Goal: Find specific page/section: Find specific page/section

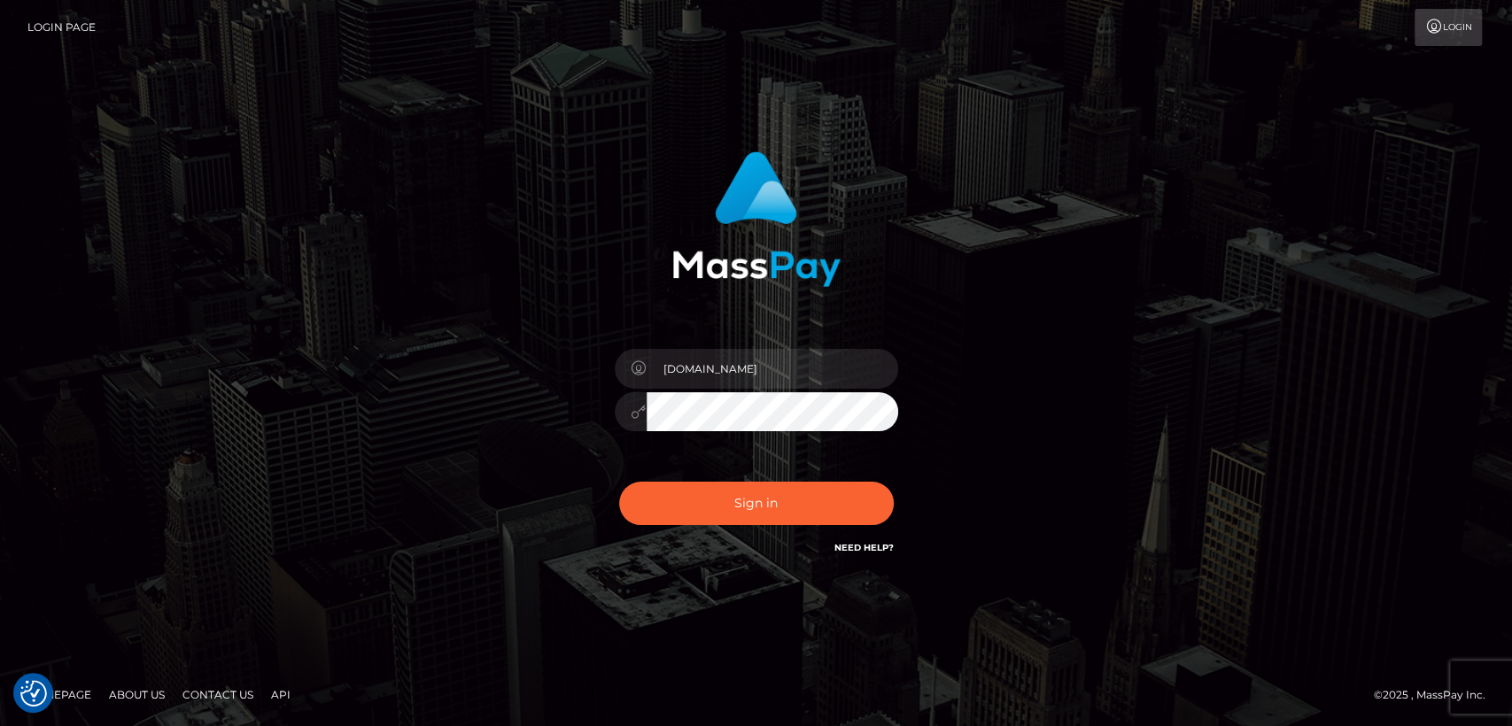
click at [1105, 438] on div "nt.es Sign in" at bounding box center [757, 363] width 1010 height 451
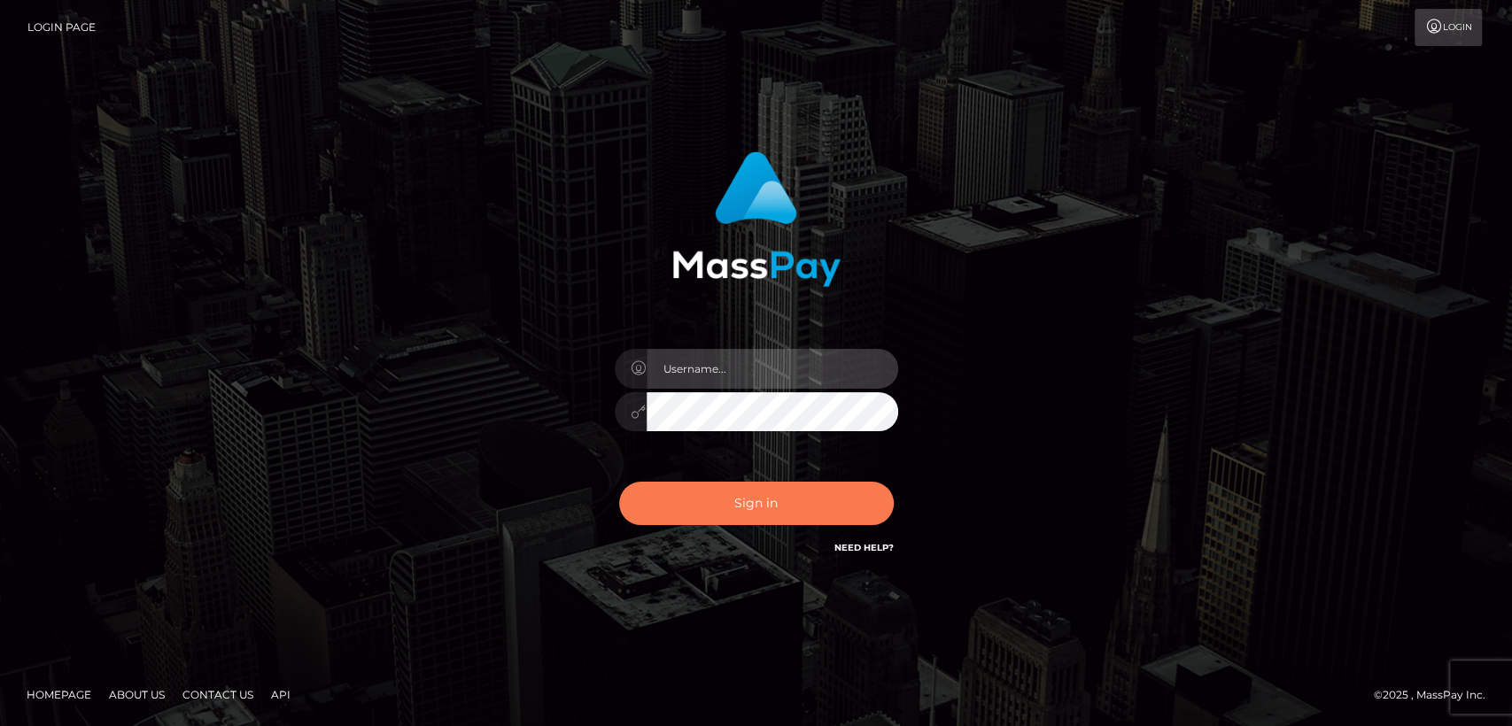
type input "nt.es"
click at [754, 513] on button "Sign in" at bounding box center [756, 503] width 275 height 43
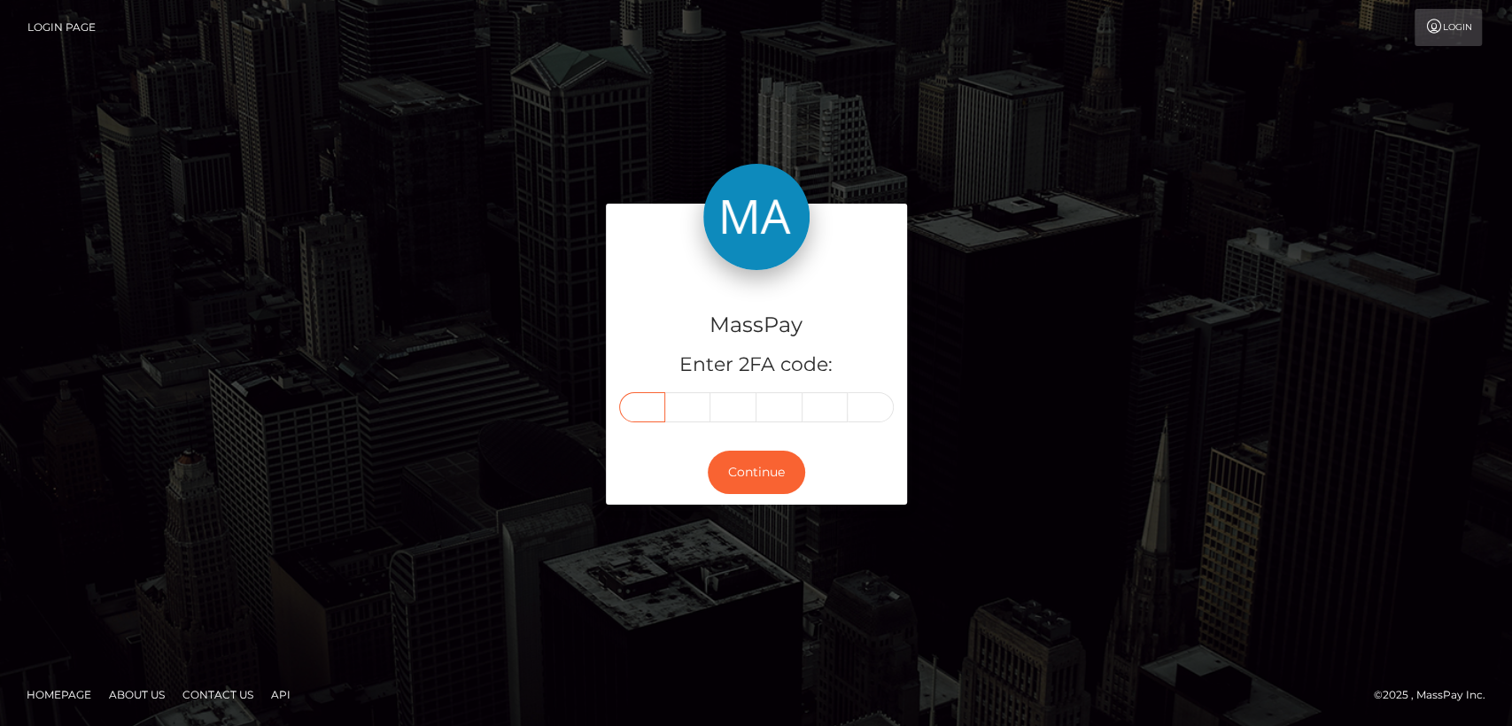
click at [625, 415] on input "text" at bounding box center [642, 407] width 46 height 30
paste input "5"
type input "5"
type input "1"
type input "7"
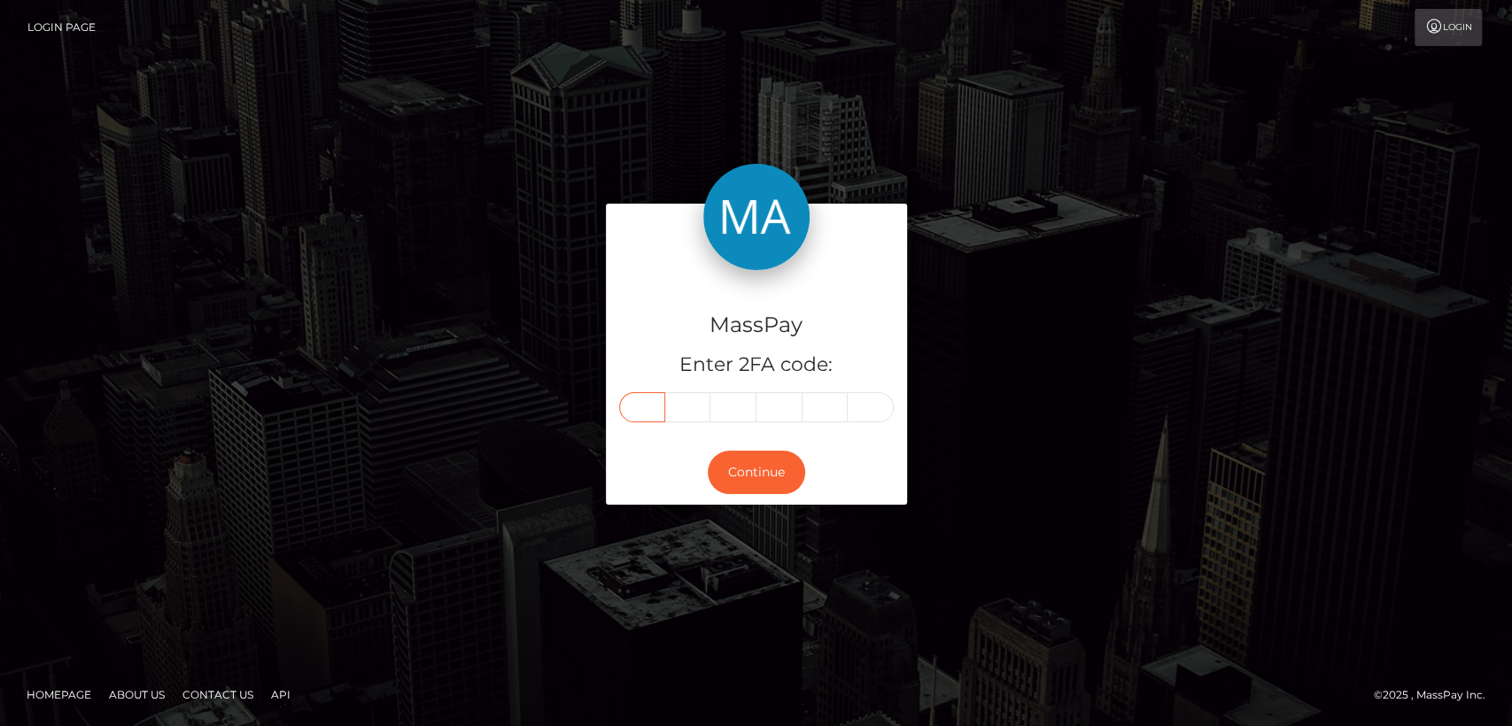
type input "0"
type input "5"
type input "1"
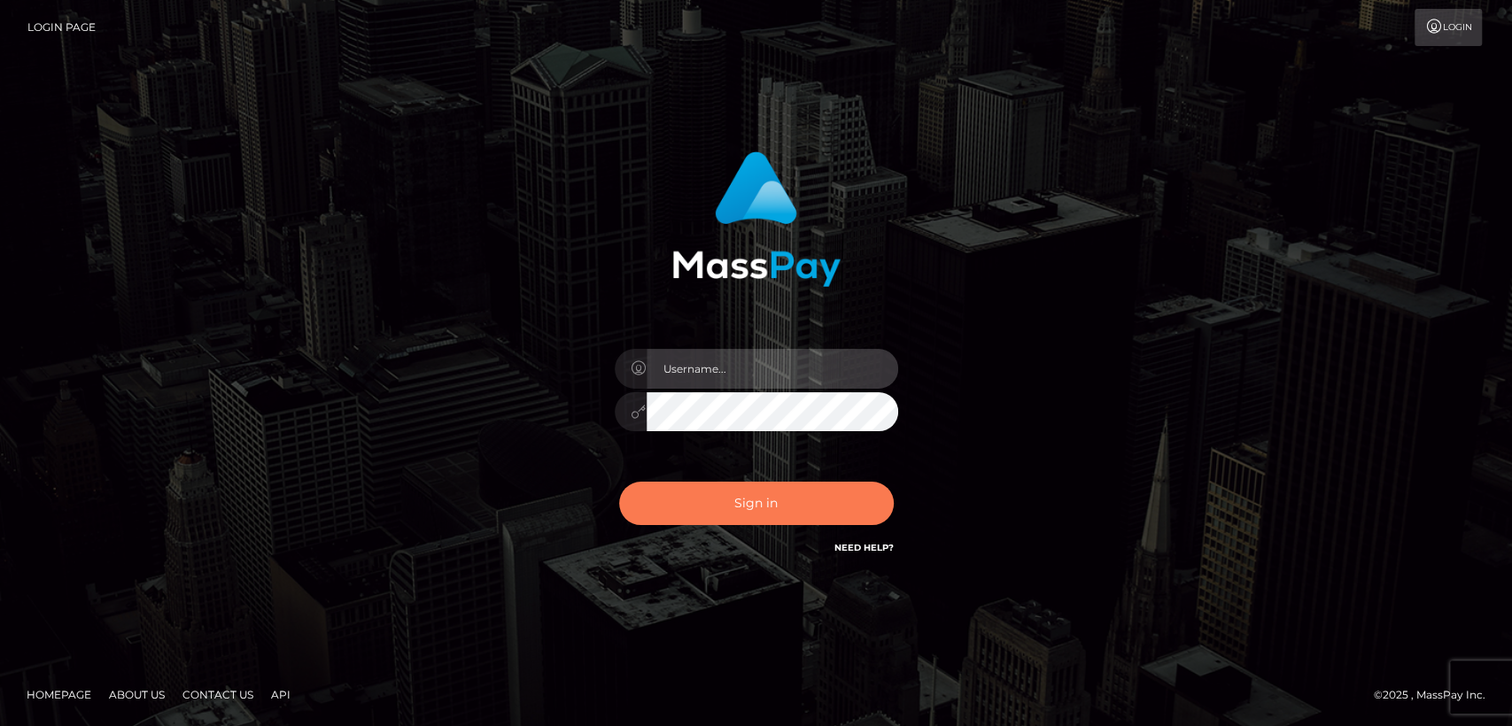
type input "nt.es"
click at [753, 505] on button "Sign in" at bounding box center [756, 503] width 275 height 43
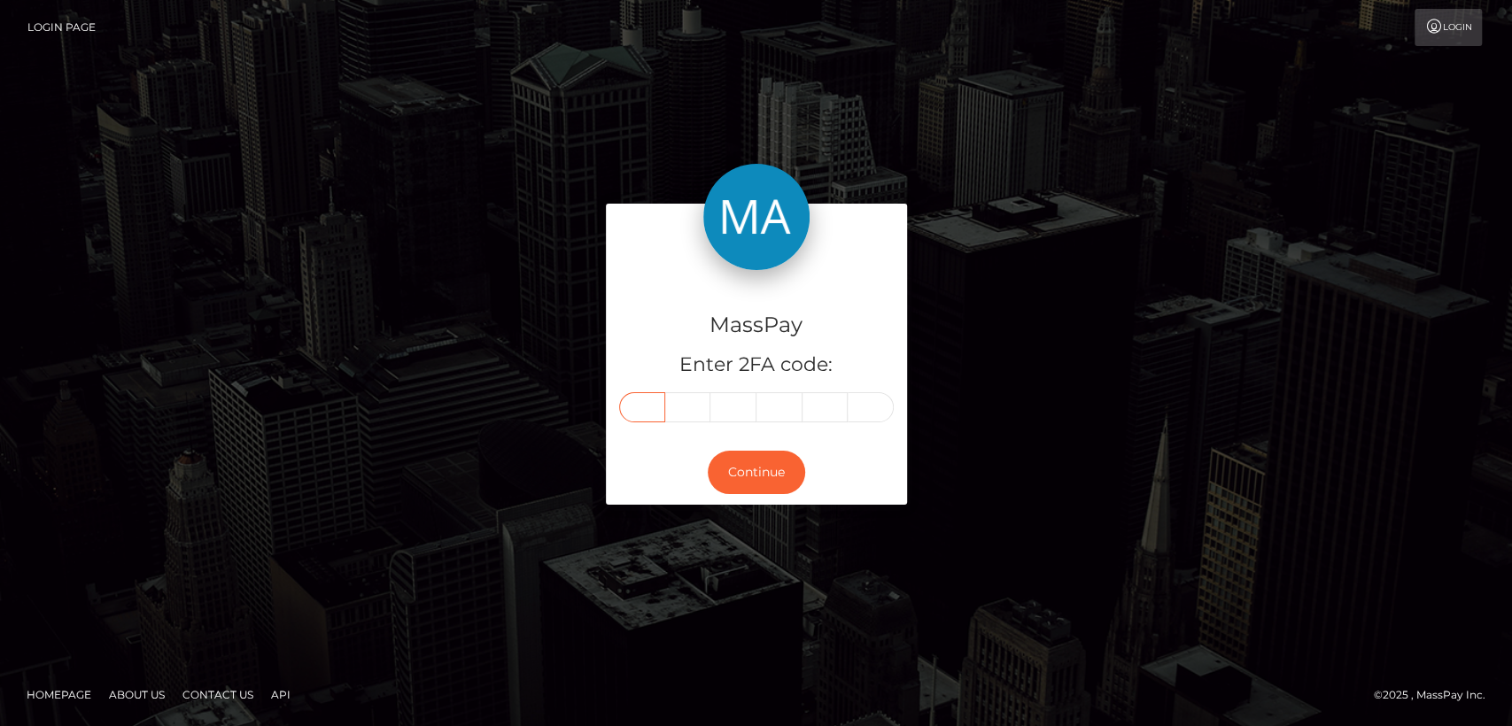
click at [646, 405] on input "text" at bounding box center [642, 407] width 46 height 30
paste input "5"
type input "5"
type input "1"
type input "9"
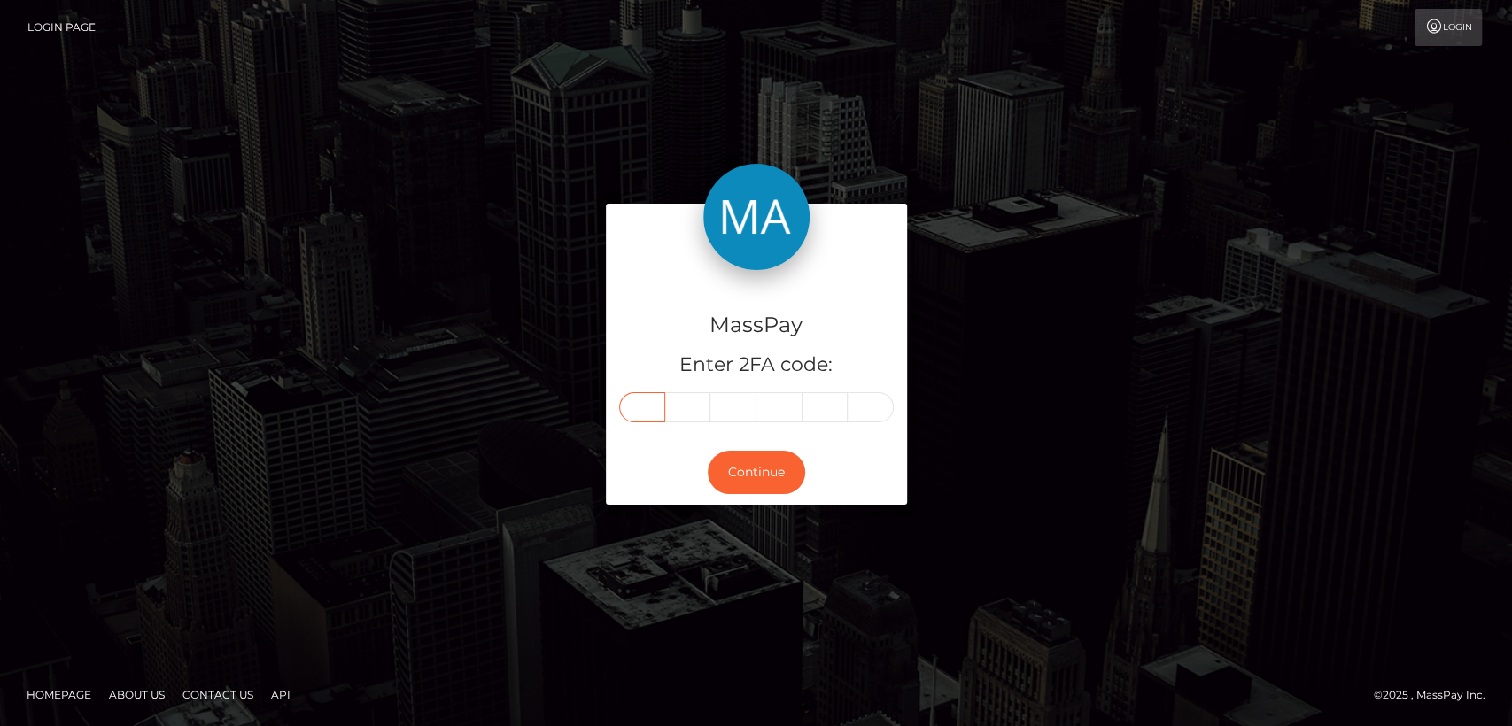
type input "0"
type input "3"
type input "4"
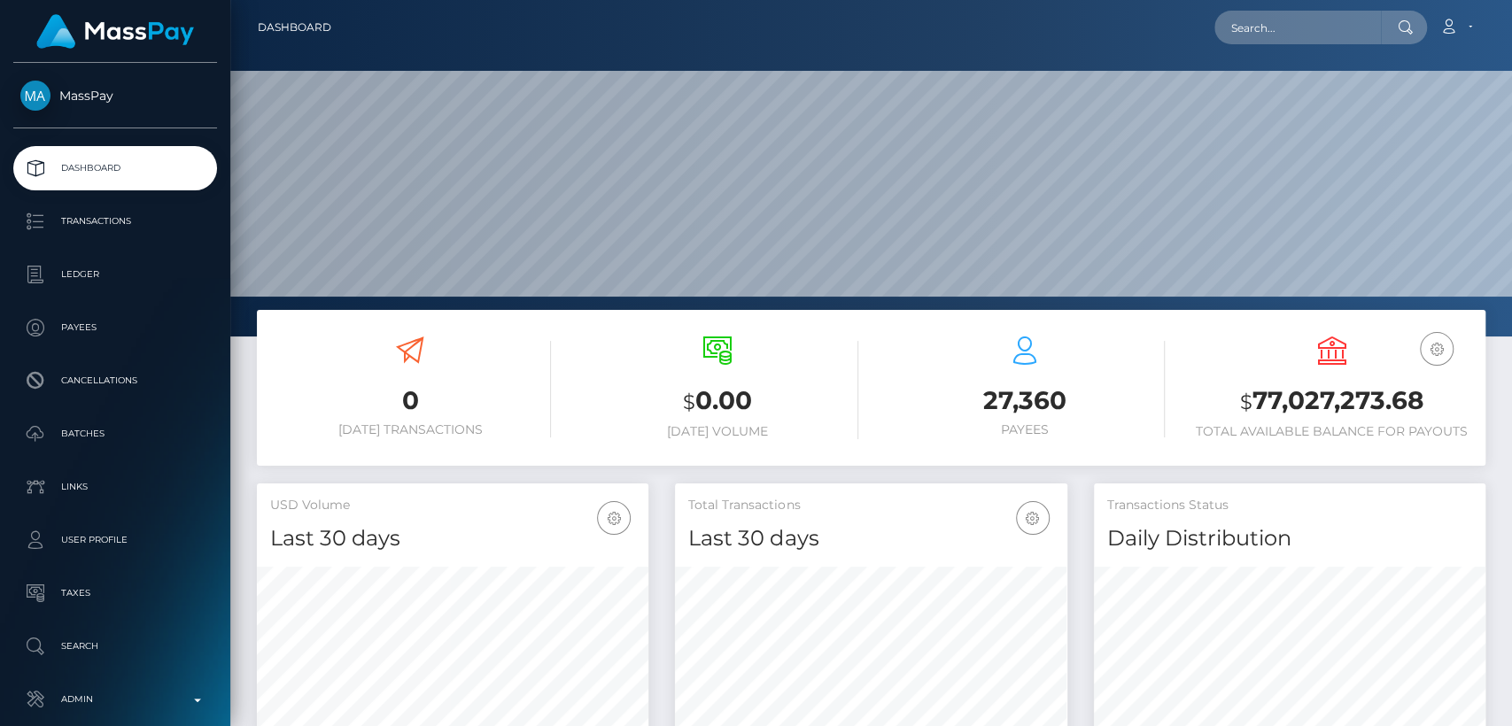
scroll to position [313, 391]
click at [327, 360] on div "0 Today Transactions" at bounding box center [410, 387] width 281 height 101
click at [529, 498] on h5 "USD Volume" at bounding box center [452, 506] width 365 height 18
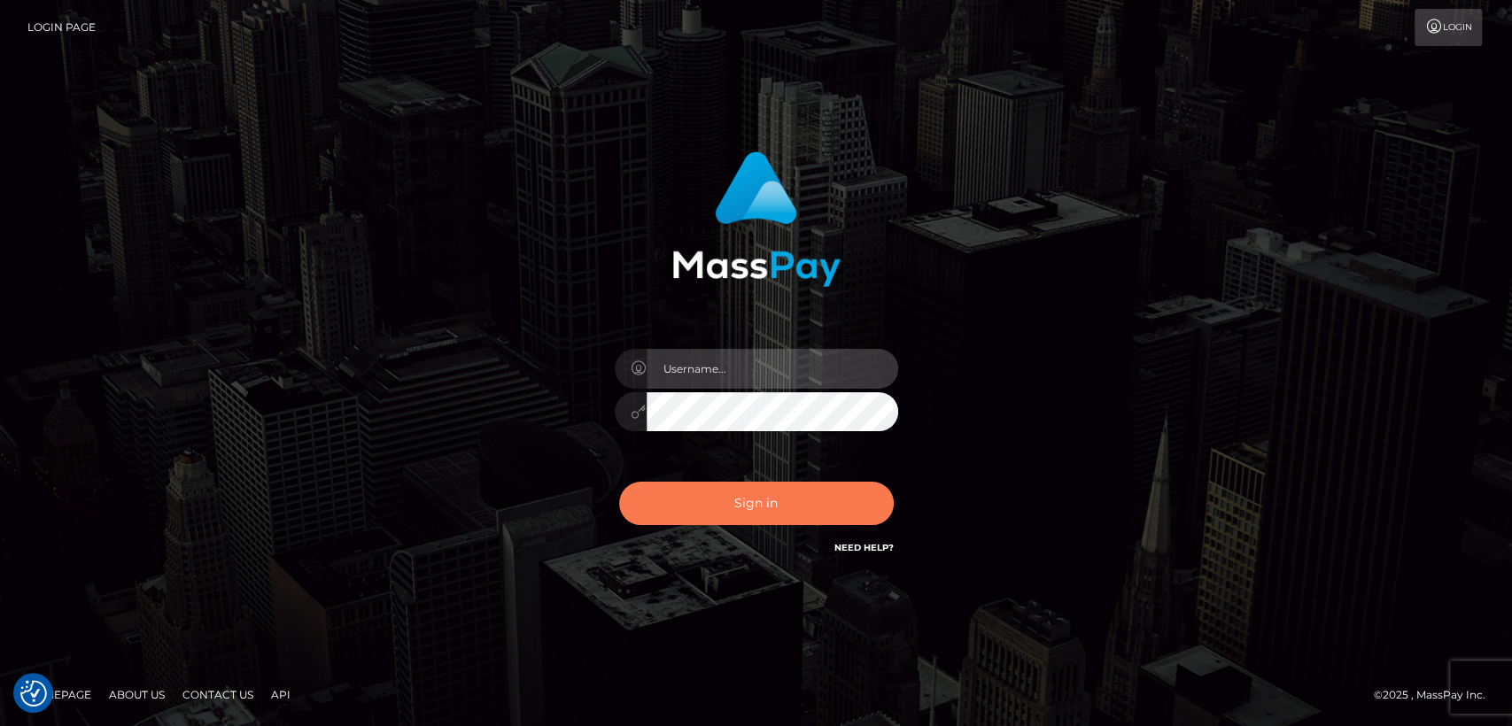
type input "[DOMAIN_NAME]"
click at [754, 517] on button "Sign in" at bounding box center [756, 503] width 275 height 43
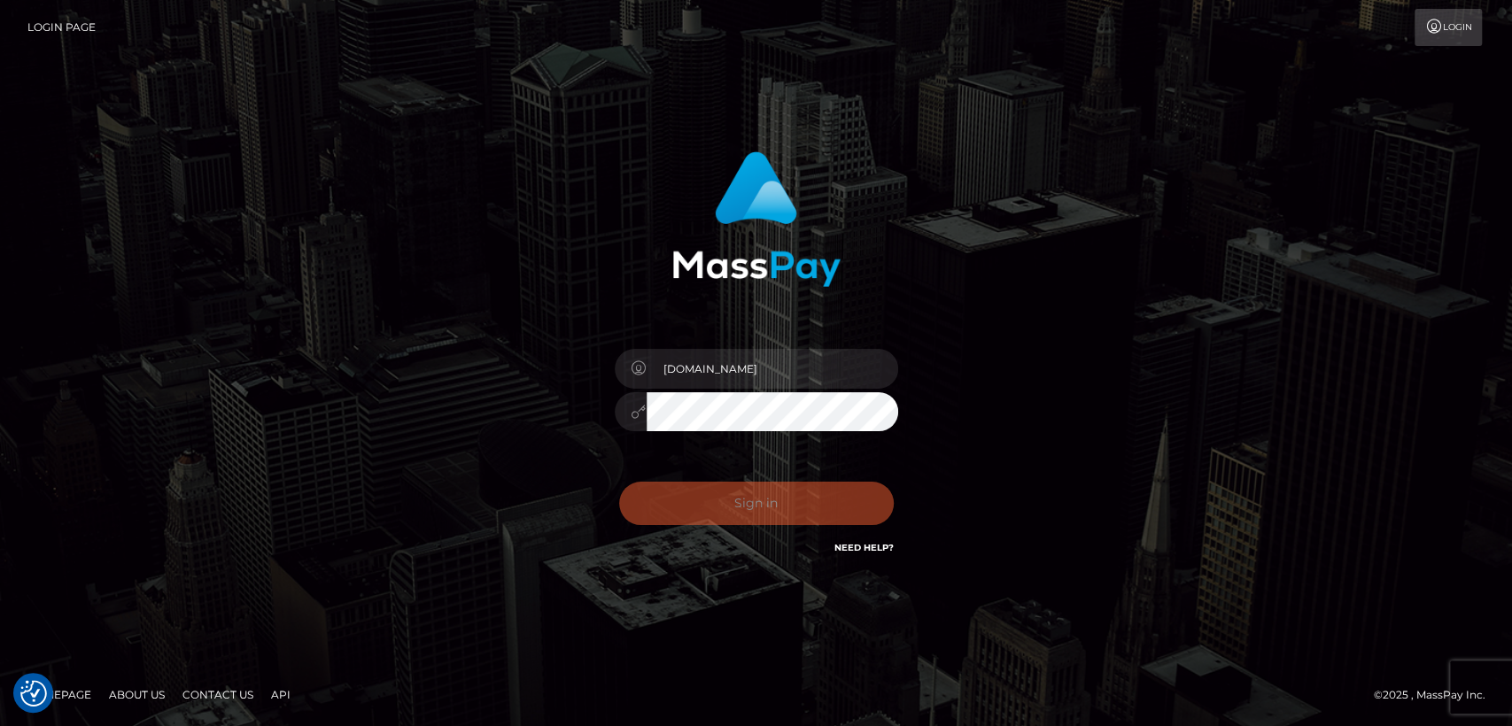
click at [624, 496] on div "Sign in Need Help?" at bounding box center [756, 510] width 310 height 79
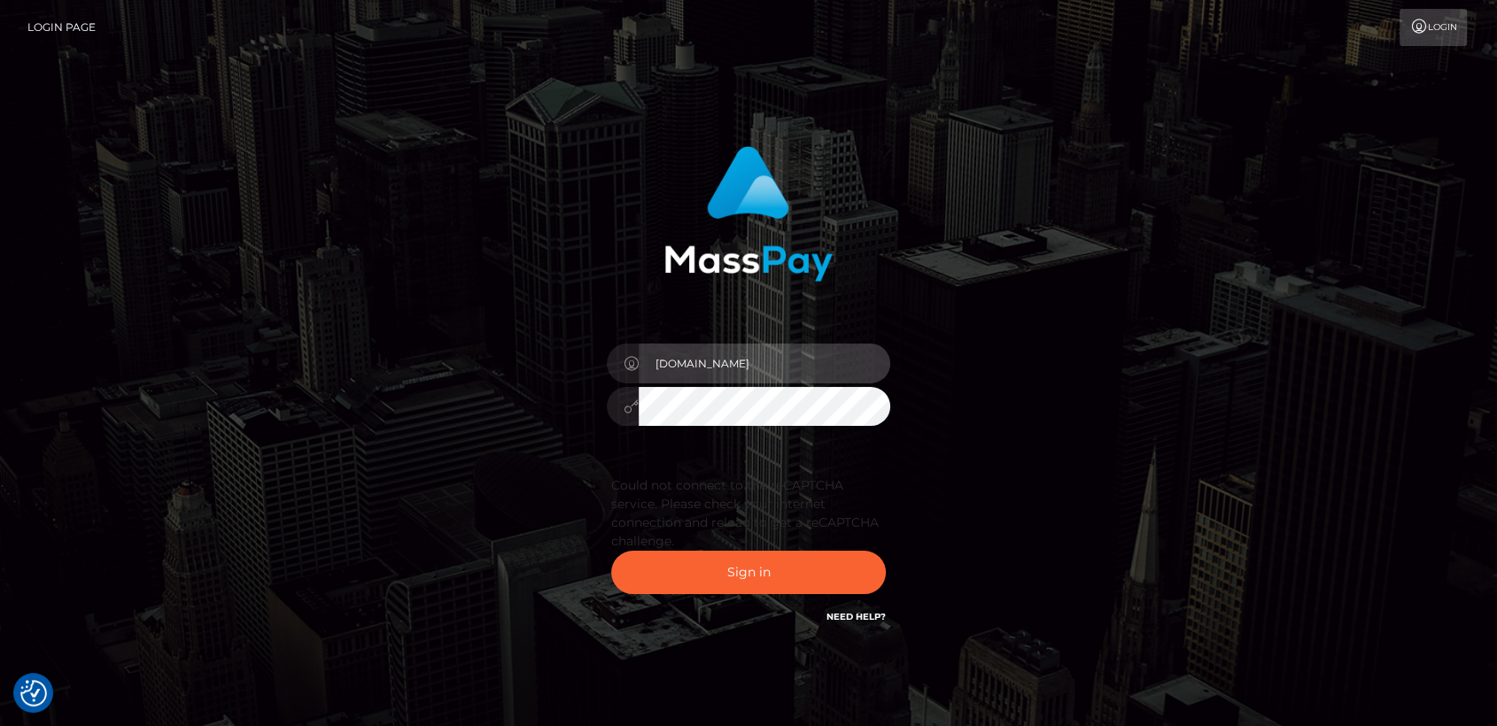
click at [734, 381] on input "[DOMAIN_NAME]" at bounding box center [765, 364] width 252 height 40
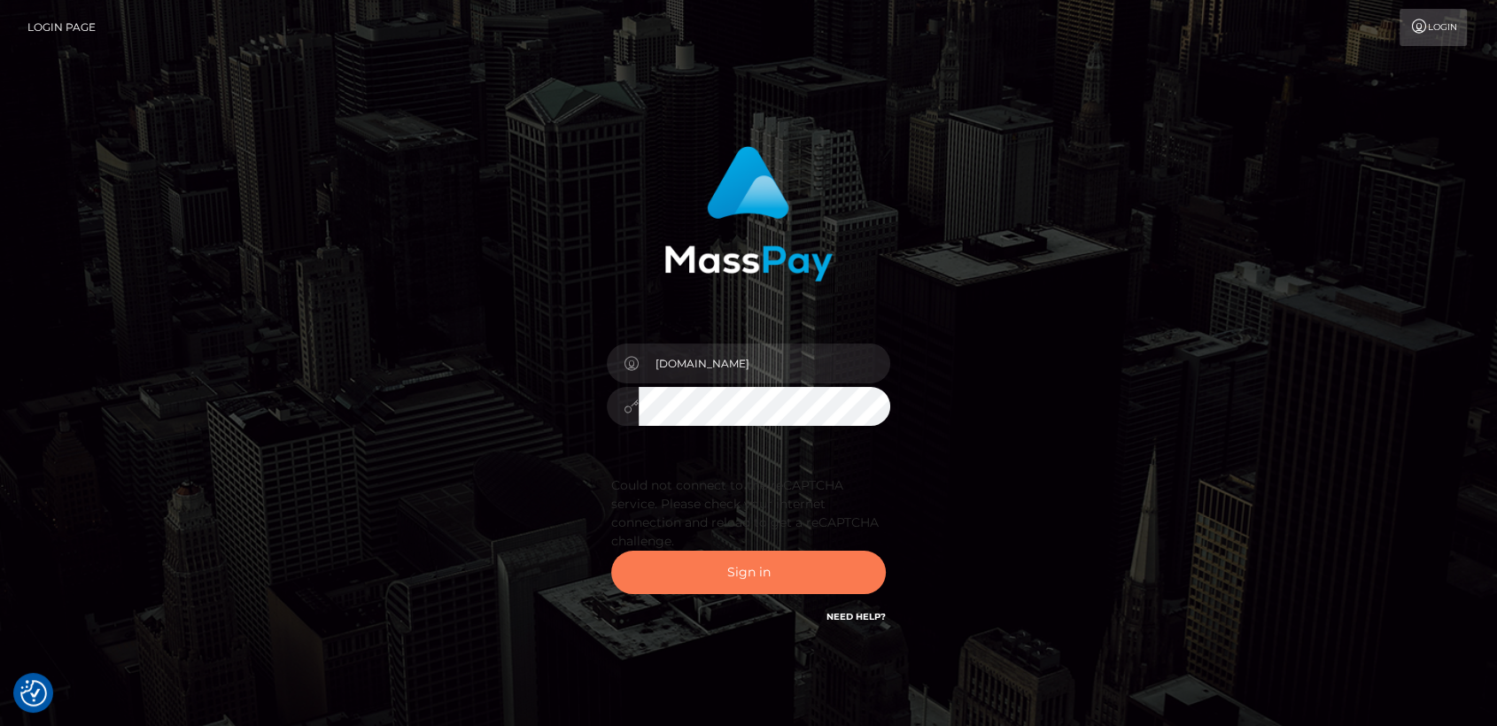
click at [694, 564] on button "Sign in" at bounding box center [748, 572] width 275 height 43
click at [694, 565] on button "Sign in" at bounding box center [748, 572] width 275 height 43
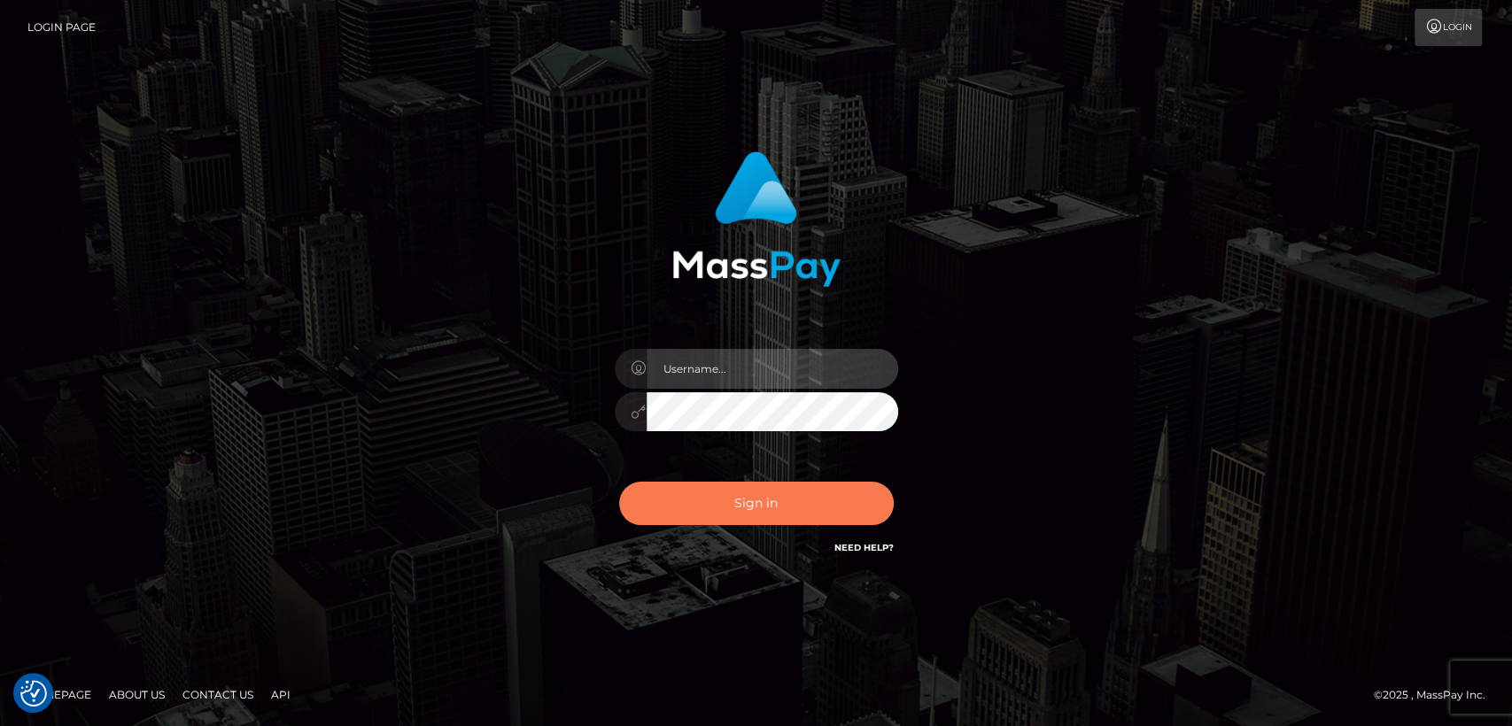
type input "[DOMAIN_NAME]"
click at [683, 490] on button "Sign in" at bounding box center [756, 503] width 275 height 43
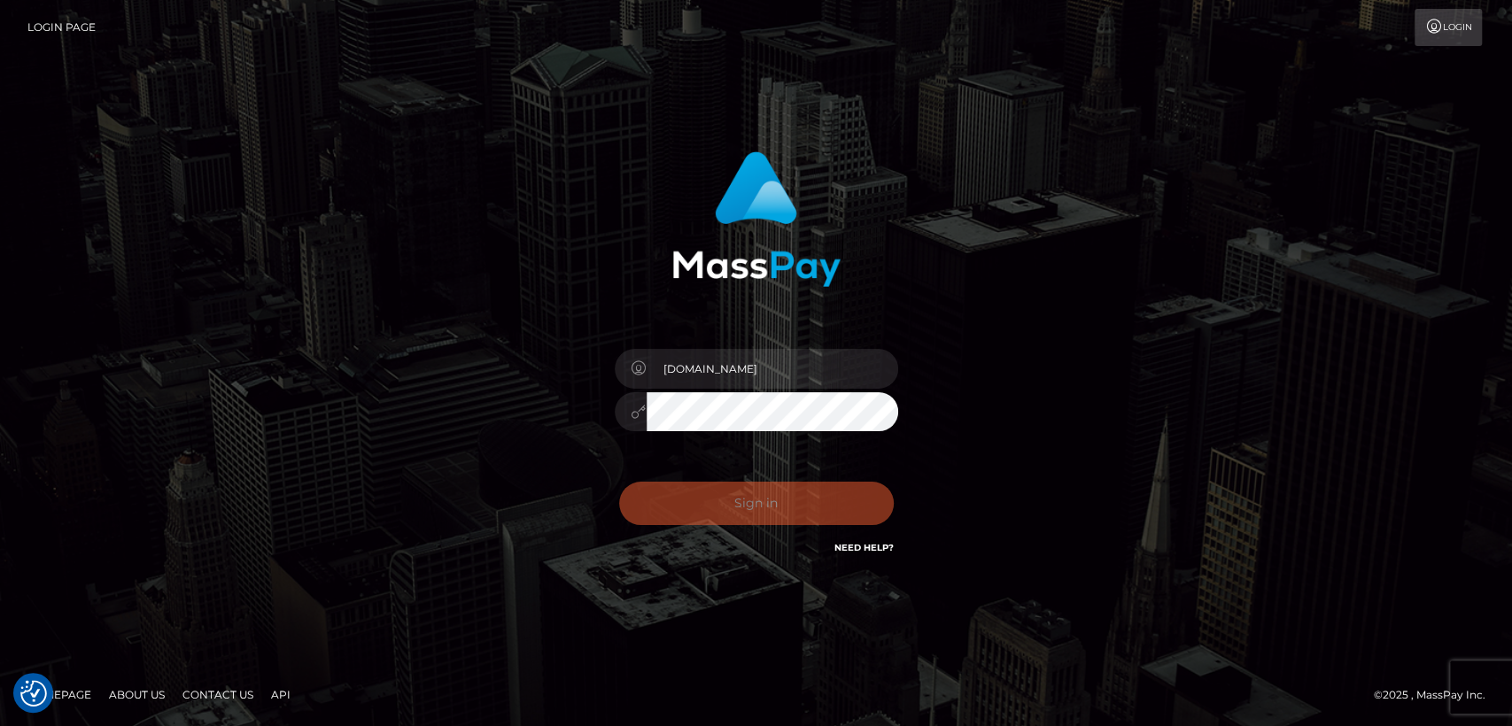
click at [683, 490] on div "Sign in Need Help?" at bounding box center [756, 510] width 310 height 79
click at [1015, 224] on div "nt.es Sign in" at bounding box center [757, 363] width 1010 height 451
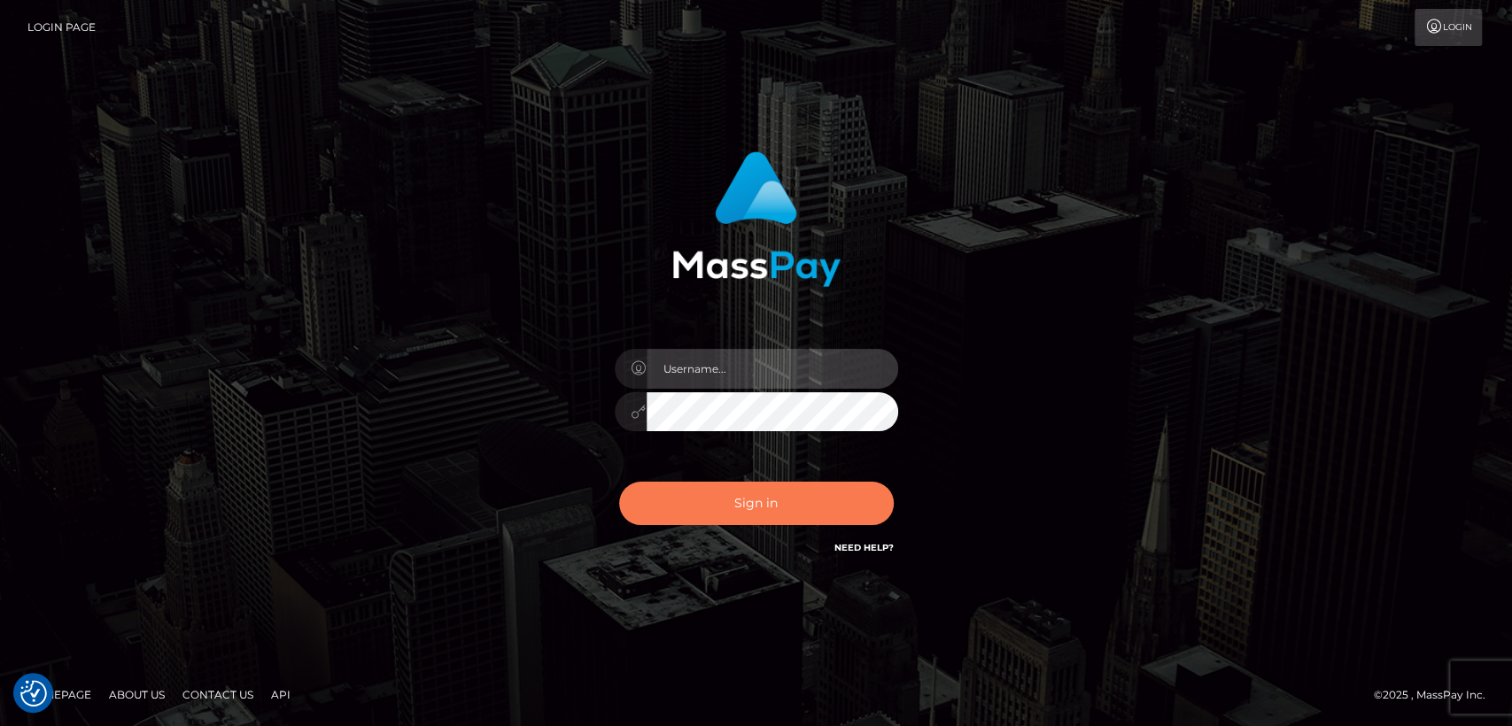
type input "[DOMAIN_NAME]"
click at [711, 491] on button "Sign in" at bounding box center [756, 503] width 275 height 43
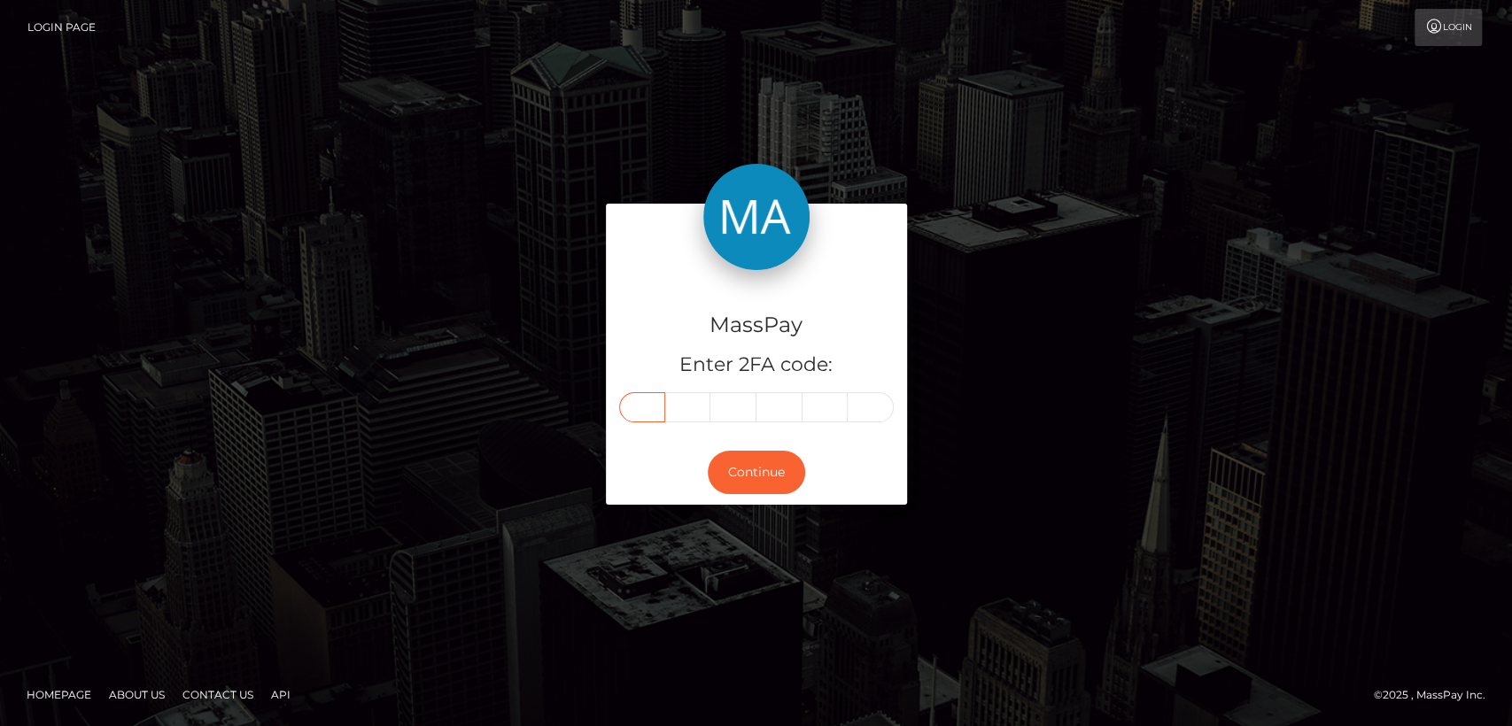
click at [648, 417] on input "text" at bounding box center [642, 407] width 46 height 30
paste input "1"
type input "1"
type input "7"
type input "2"
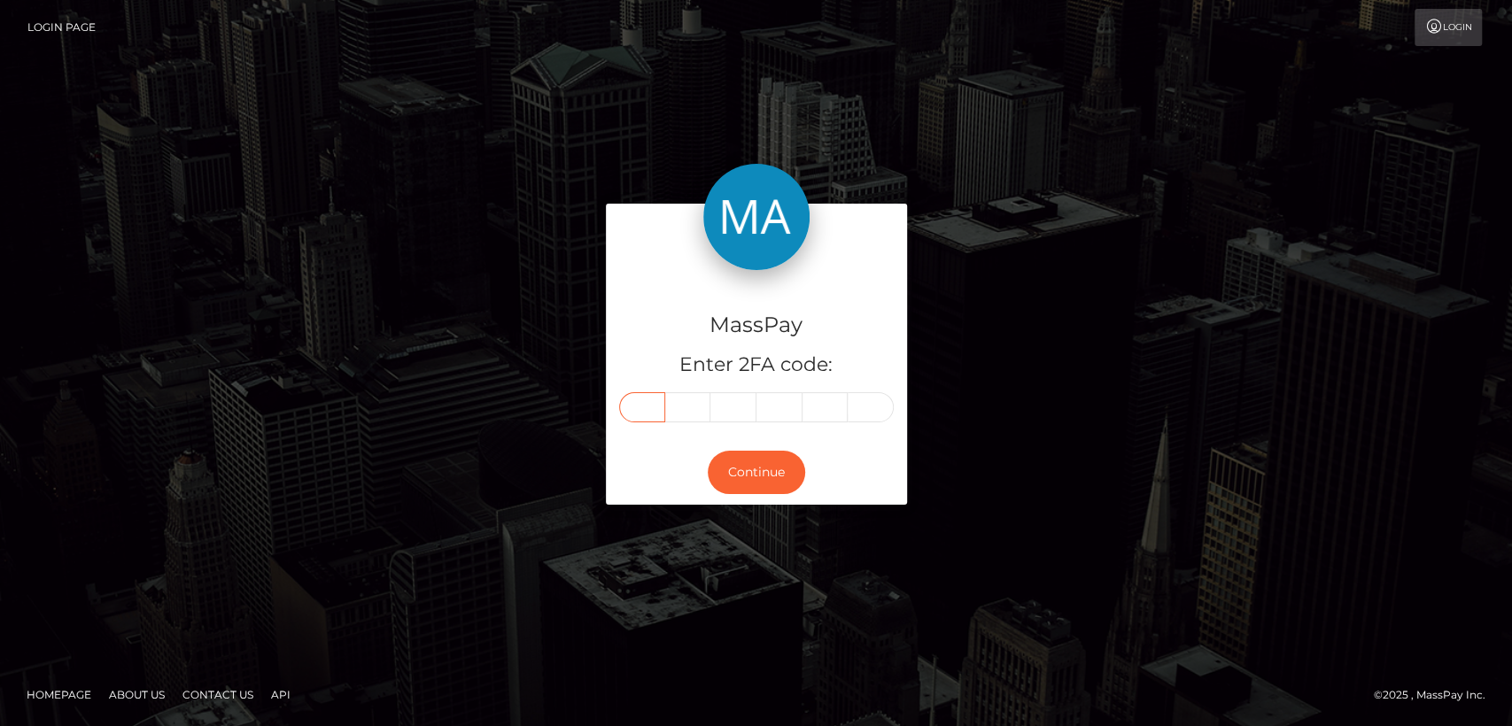
type input "3"
type input "9"
type input "4"
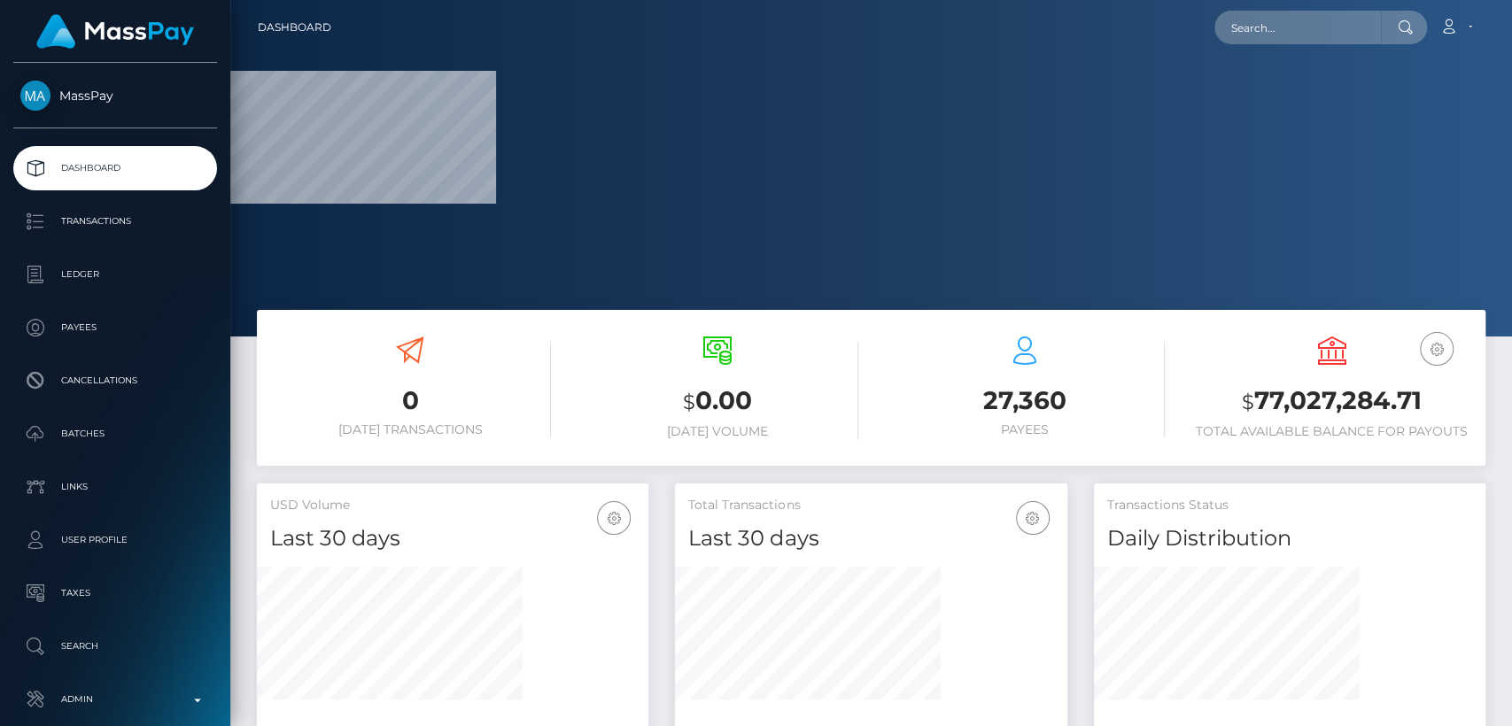
scroll to position [313, 391]
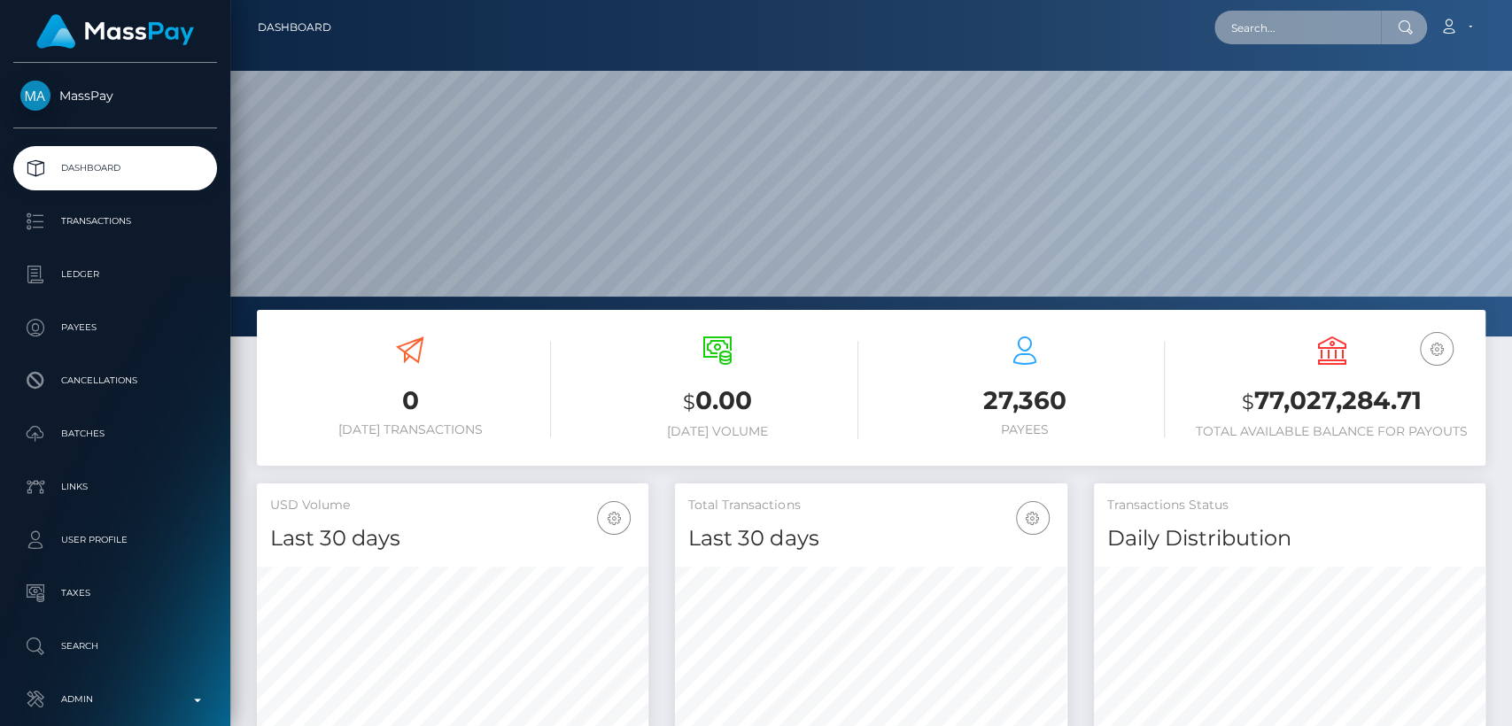
click at [1266, 20] on input "text" at bounding box center [1297, 28] width 167 height 34
paste input "gabbyonlyfans000@gmail.com"
type input "gabbyonlyfans000@gmail.com"
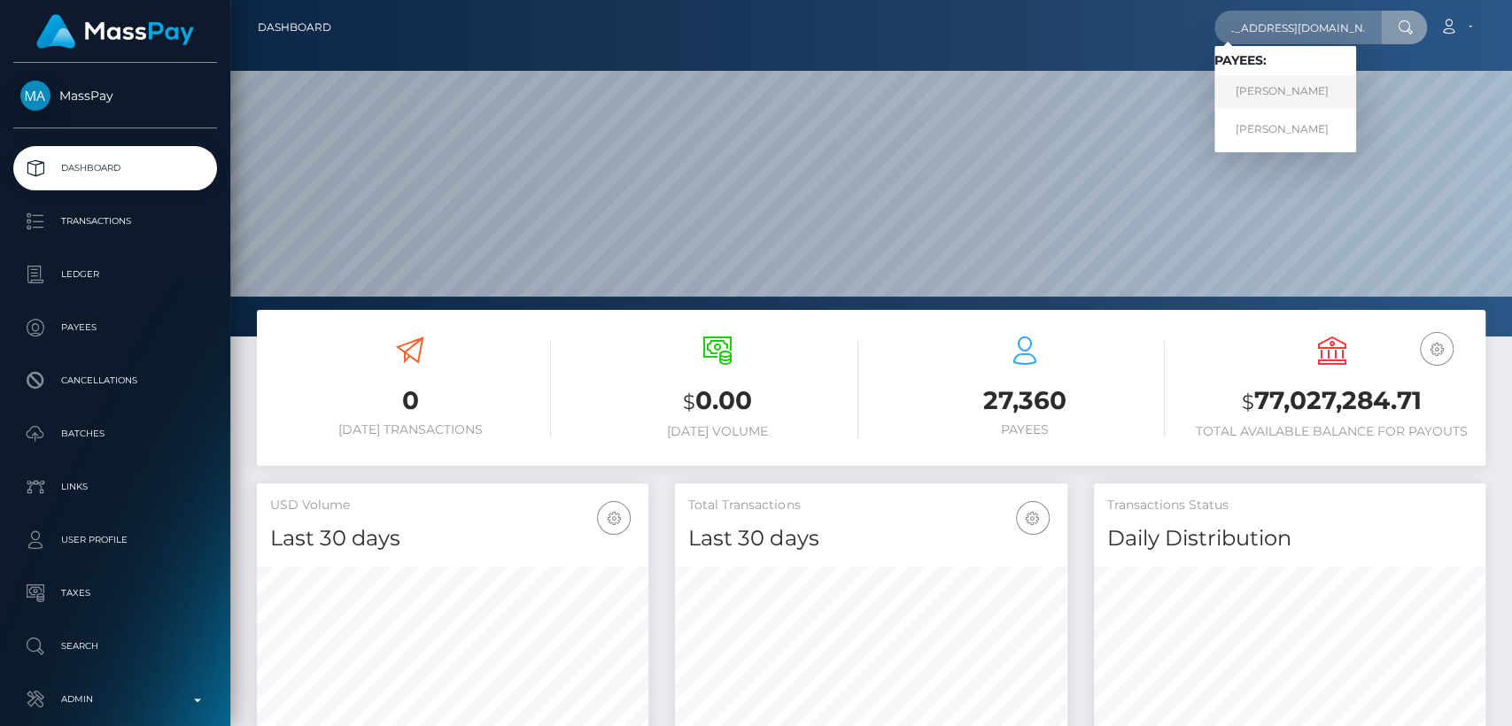
scroll to position [0, 0]
click at [1319, 105] on link "SHELBY G DUPLER" at bounding box center [1285, 91] width 142 height 33
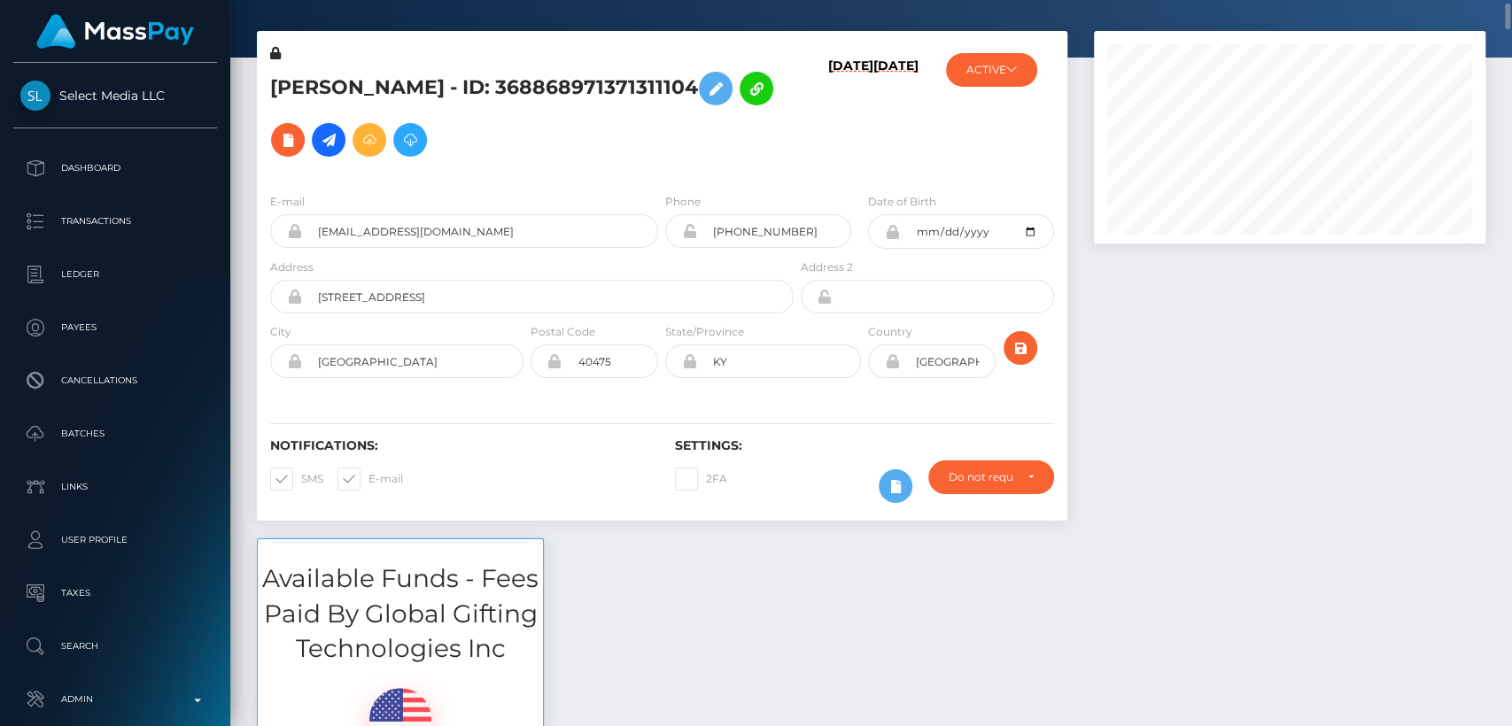
scroll to position [59, 0]
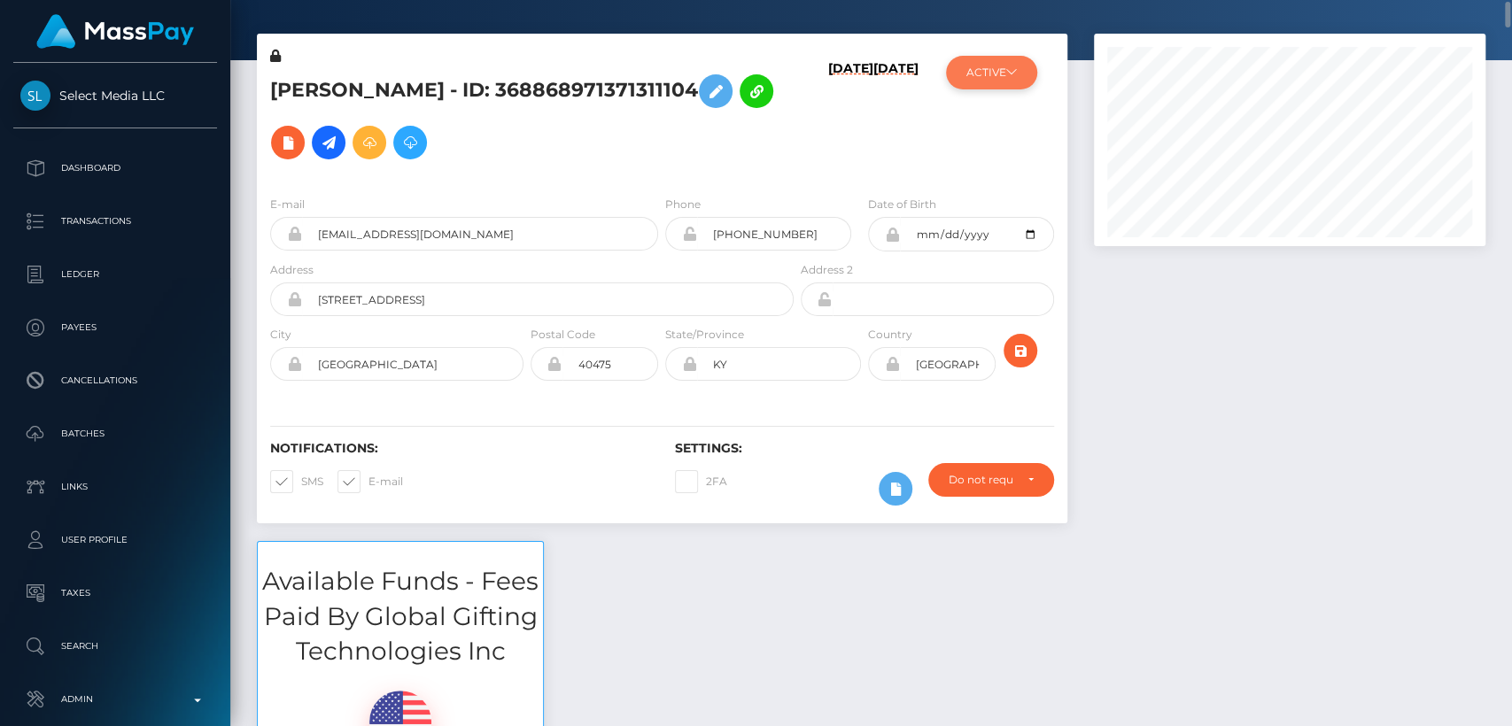
click at [964, 66] on button "ACTIVE" at bounding box center [991, 73] width 91 height 34
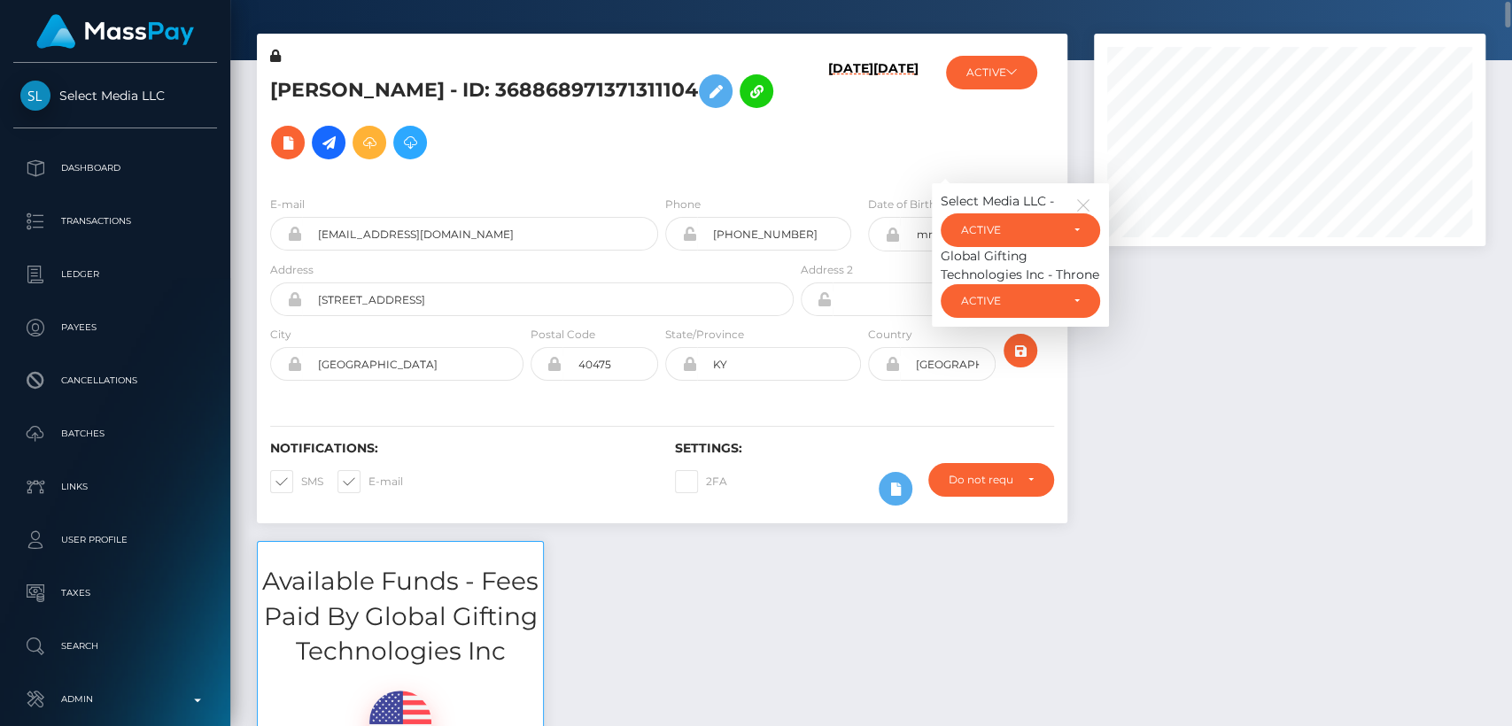
click at [828, 173] on h6 "08/26/25" at bounding box center [850, 117] width 45 height 113
click at [640, 591] on div "Available Funds - Fees Paid By Global Gifting Technologies Inc $3,346.00 USD Ba…" at bounding box center [871, 705] width 1255 height 329
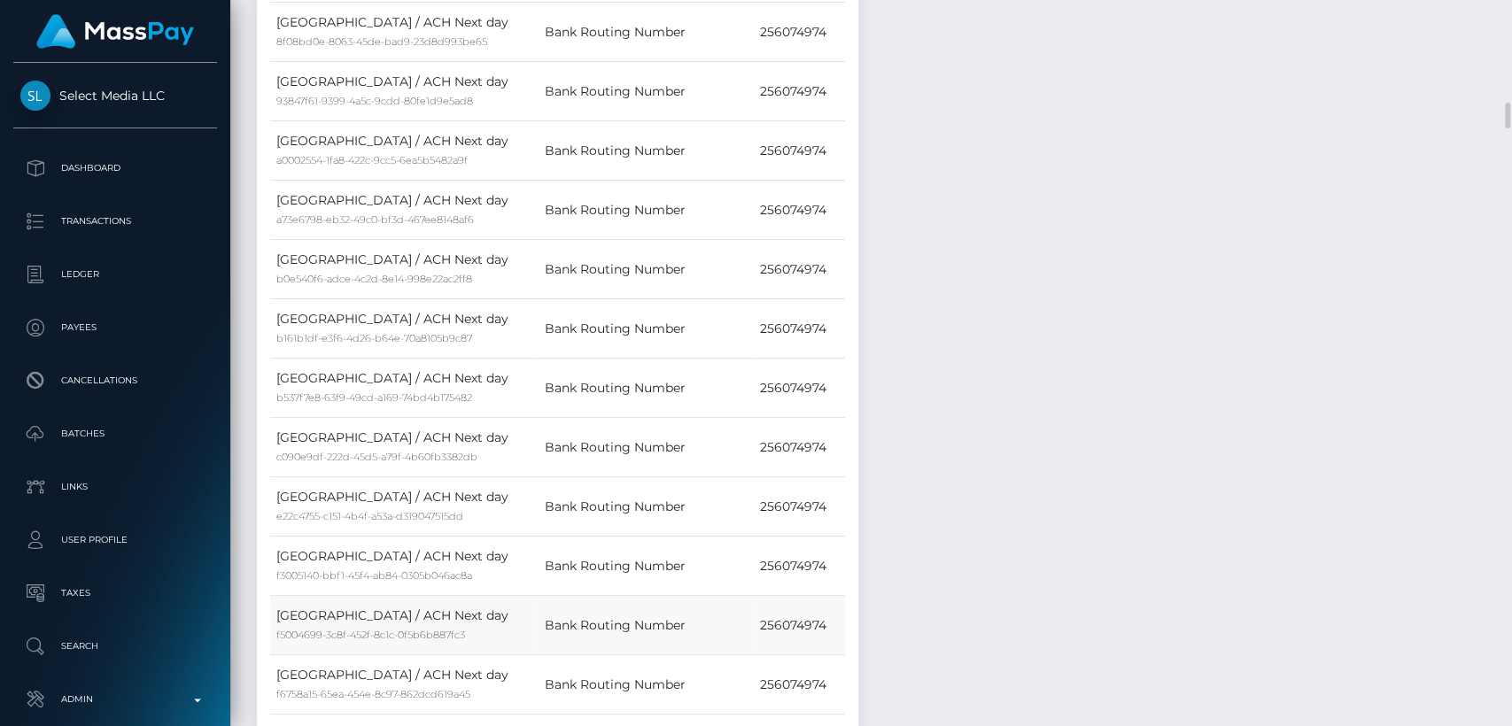
click at [641, 596] on td "Bank Routing Number" at bounding box center [645, 625] width 215 height 59
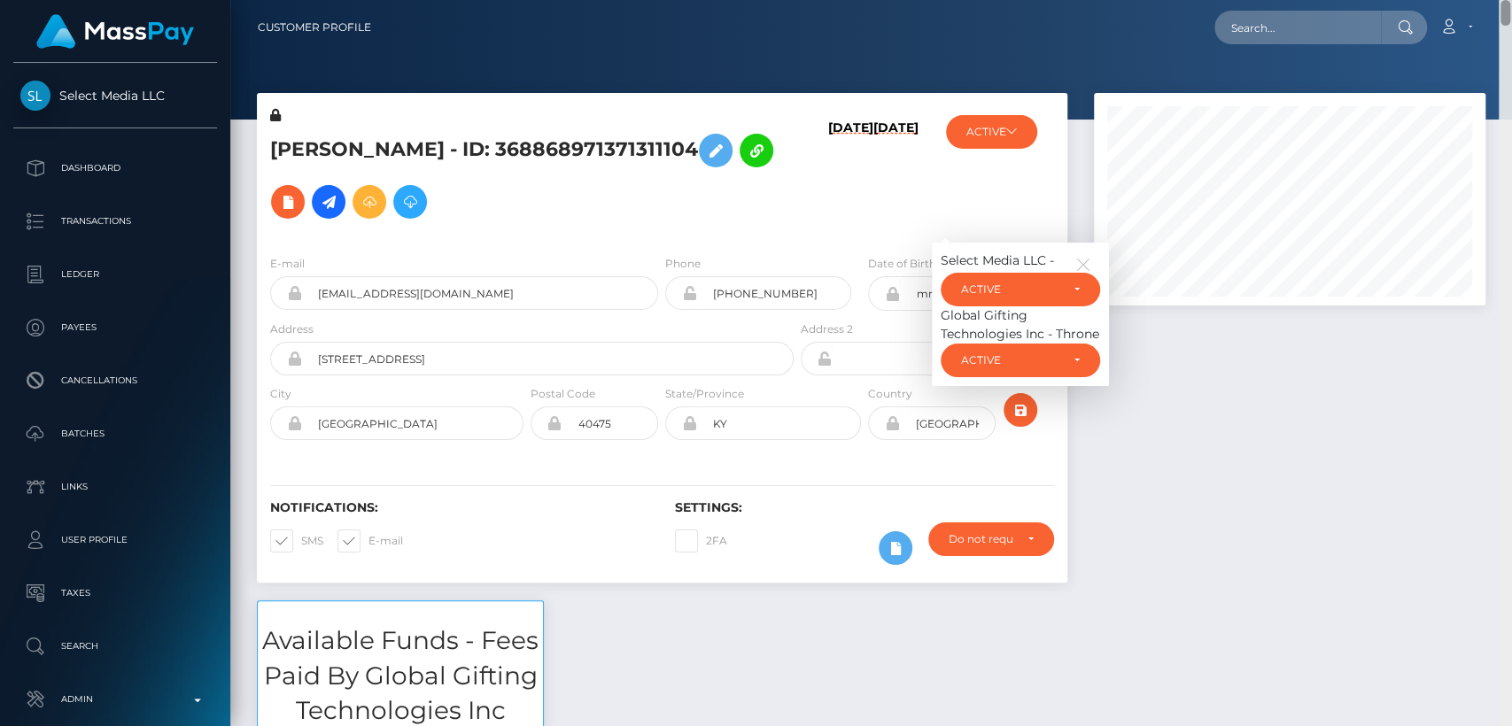
scroll to position [726, 0]
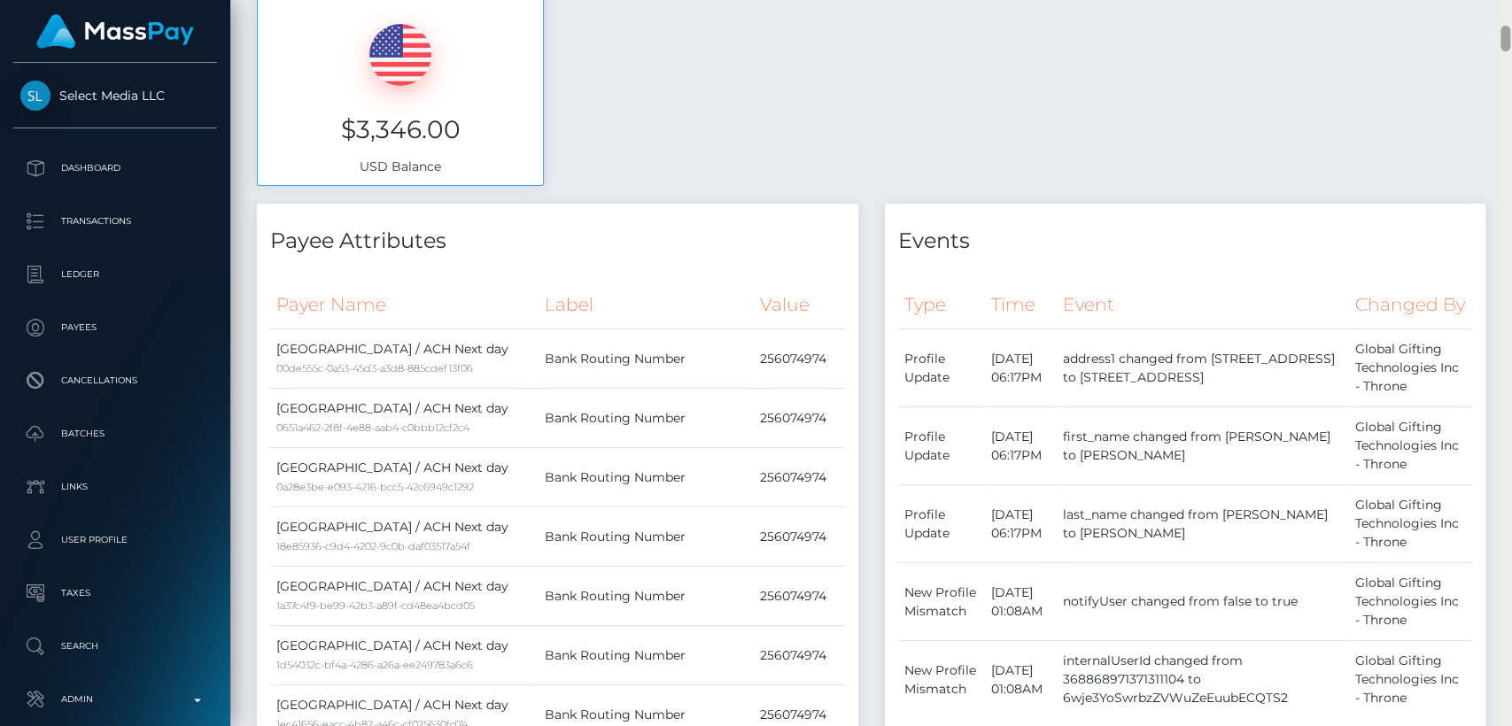
drag, startPoint x: 1505, startPoint y: 92, endPoint x: 1505, endPoint y: 127, distance: 34.5
click at [1505, 127] on div at bounding box center [1505, 363] width 13 height 726
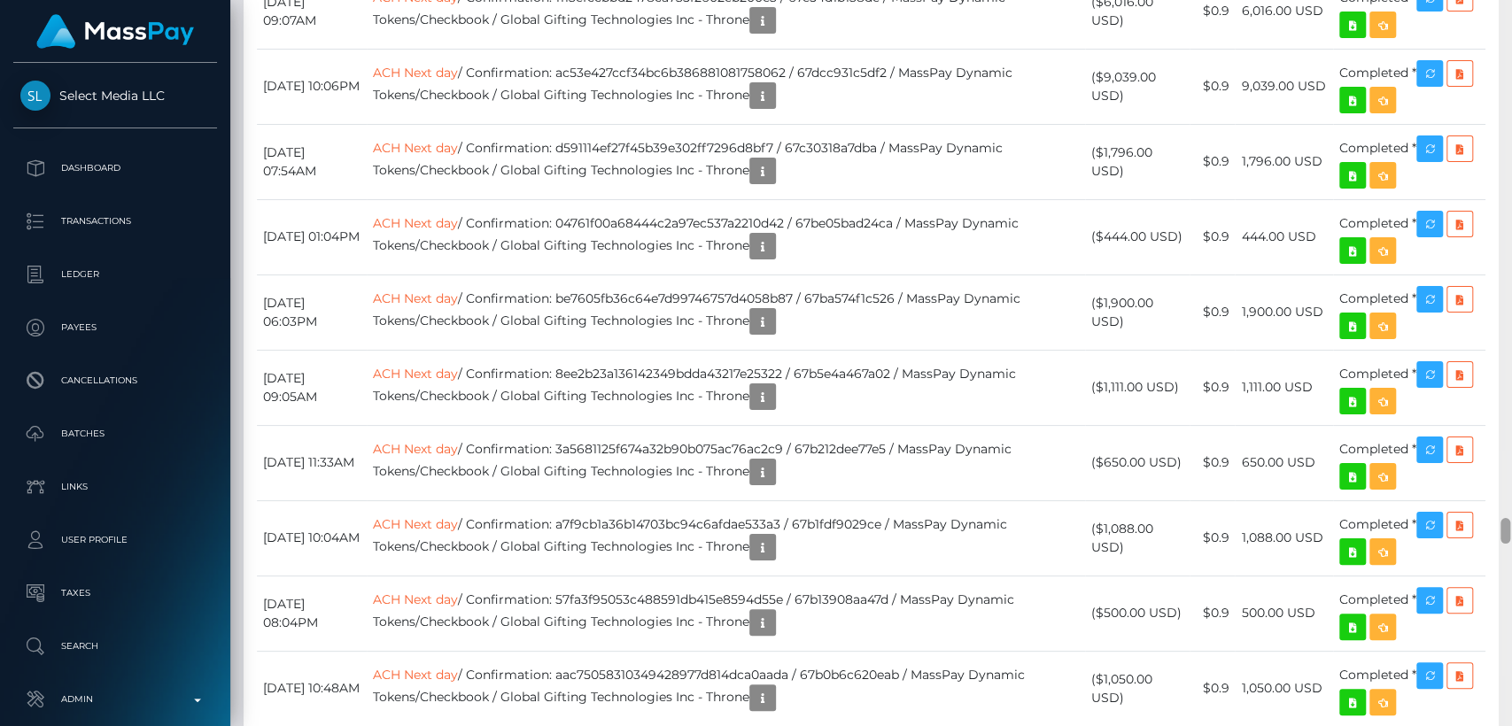
drag, startPoint x: 1505, startPoint y: 40, endPoint x: 1510, endPoint y: 535, distance: 495.1
click at [1510, 534] on div at bounding box center [1505, 363] width 13 height 726
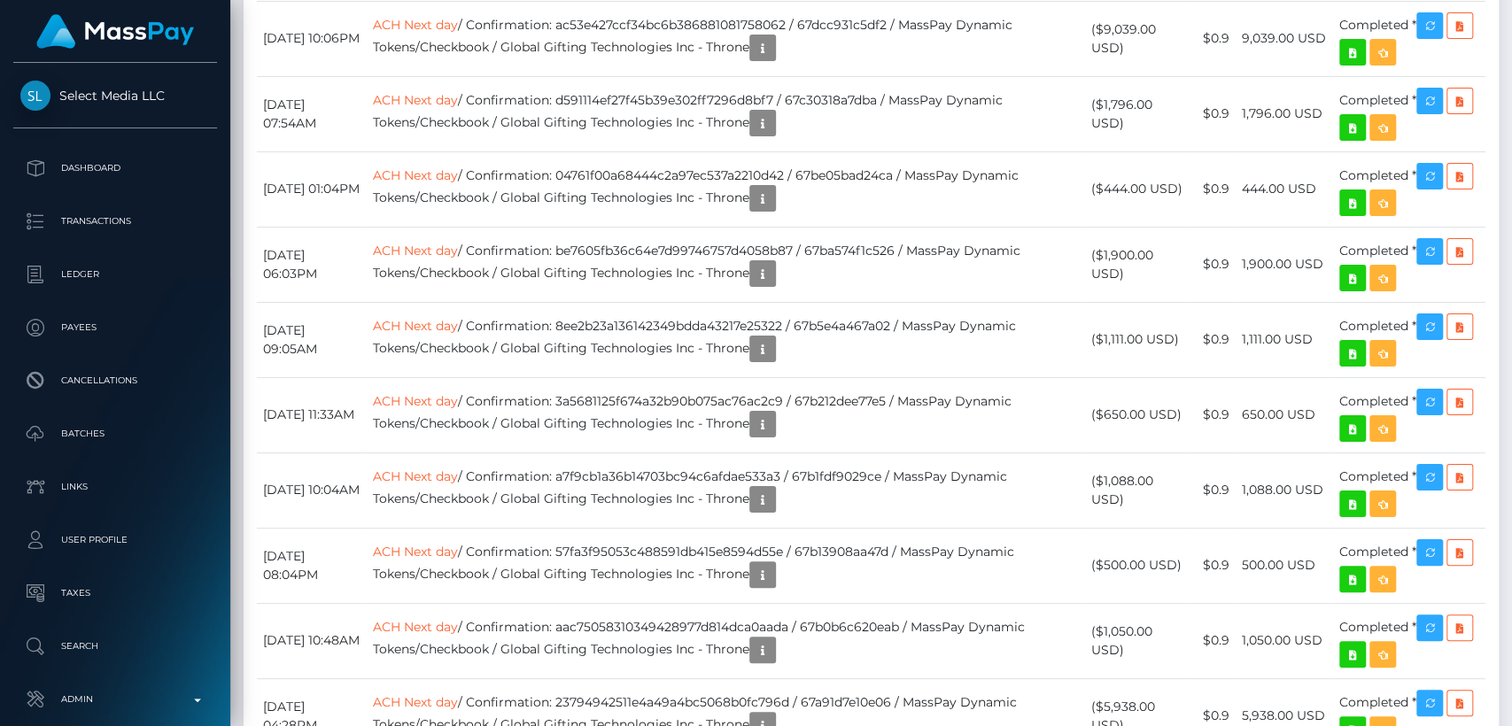
scroll to position [15001, 0]
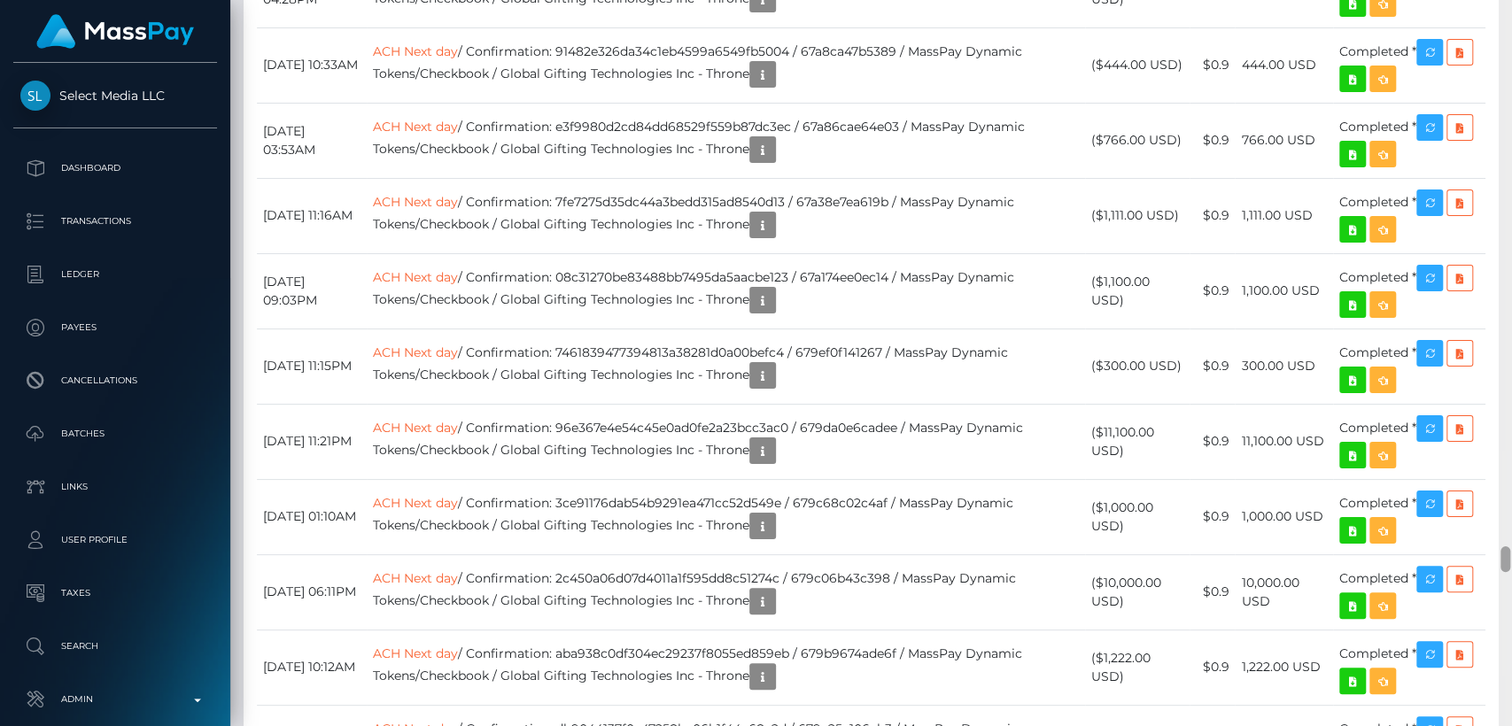
drag, startPoint x: 1510, startPoint y: 538, endPoint x: 1509, endPoint y: 524, distance: 14.2
click at [1509, 524] on div at bounding box center [1505, 363] width 13 height 726
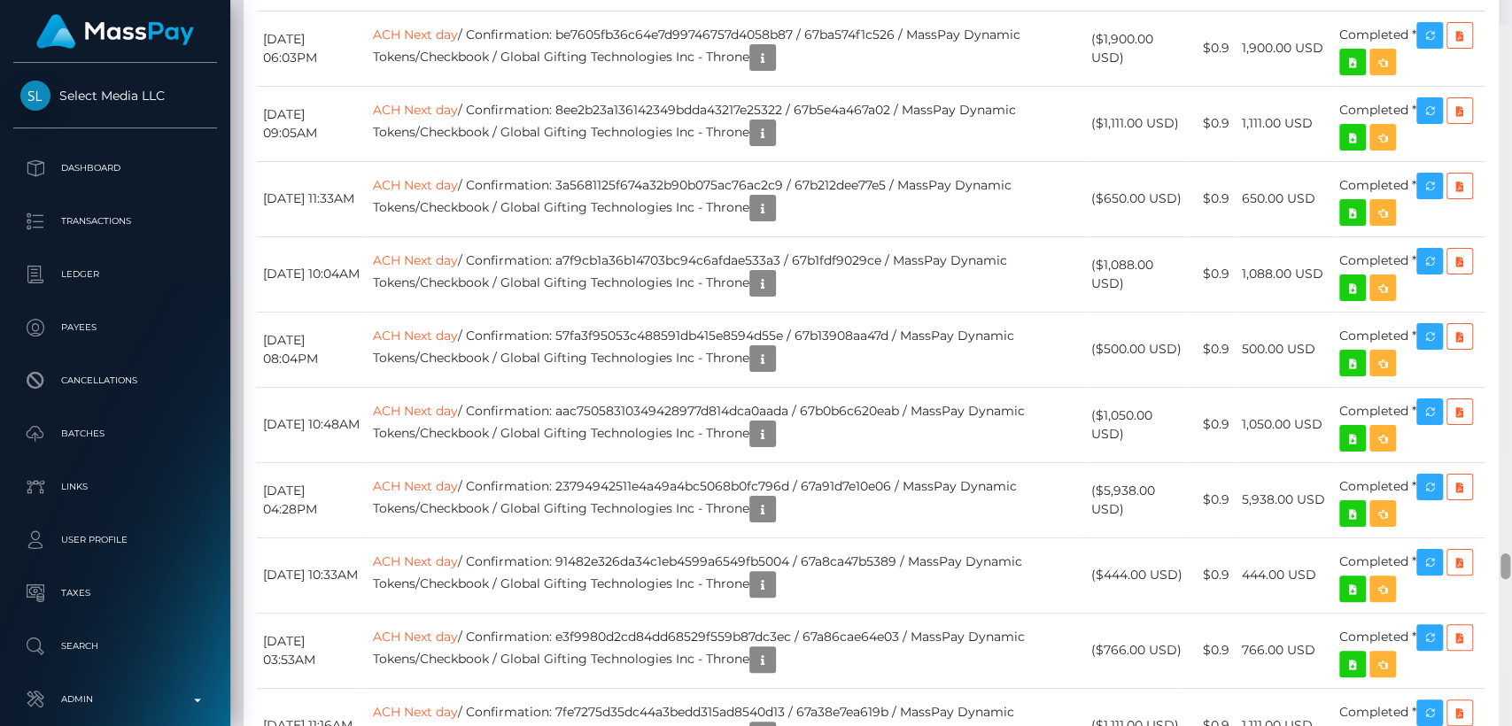
scroll to position [14467, 0]
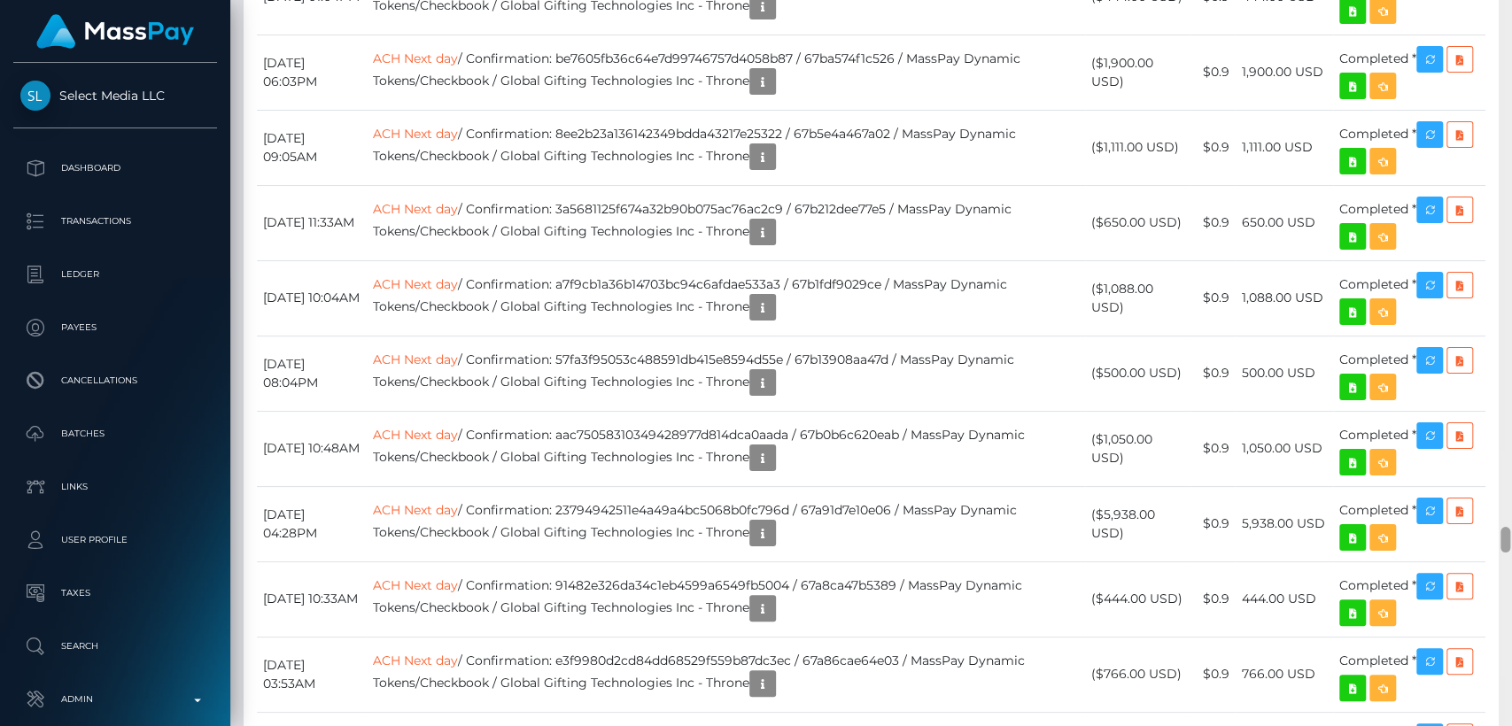
drag, startPoint x: 1506, startPoint y: 552, endPoint x: 1501, endPoint y: 532, distance: 20.0
click at [1501, 532] on div at bounding box center [1505, 540] width 10 height 26
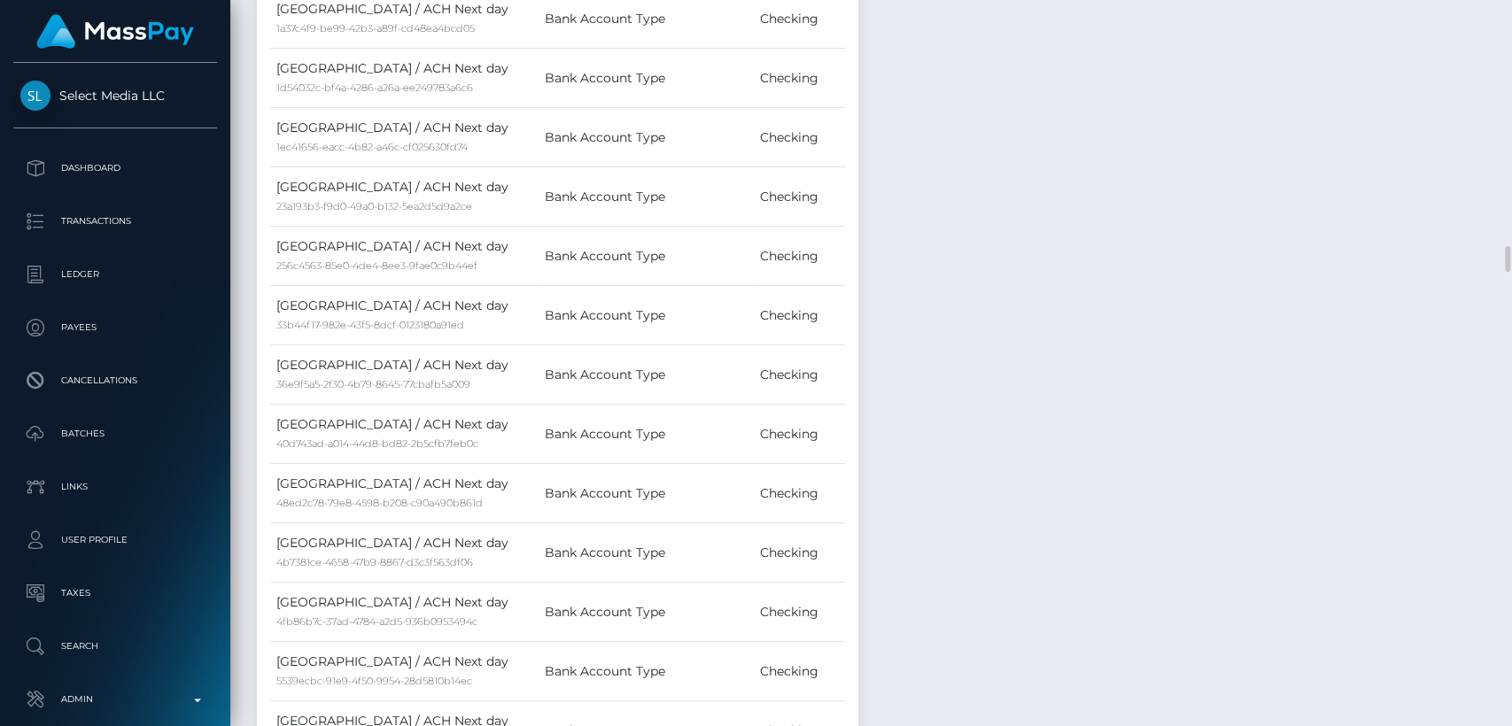
click at [463, 286] on td "United States / ACH Next day 33b44f17-982e-43f5-8dcf-0123180a91ed" at bounding box center [403, 315] width 267 height 59
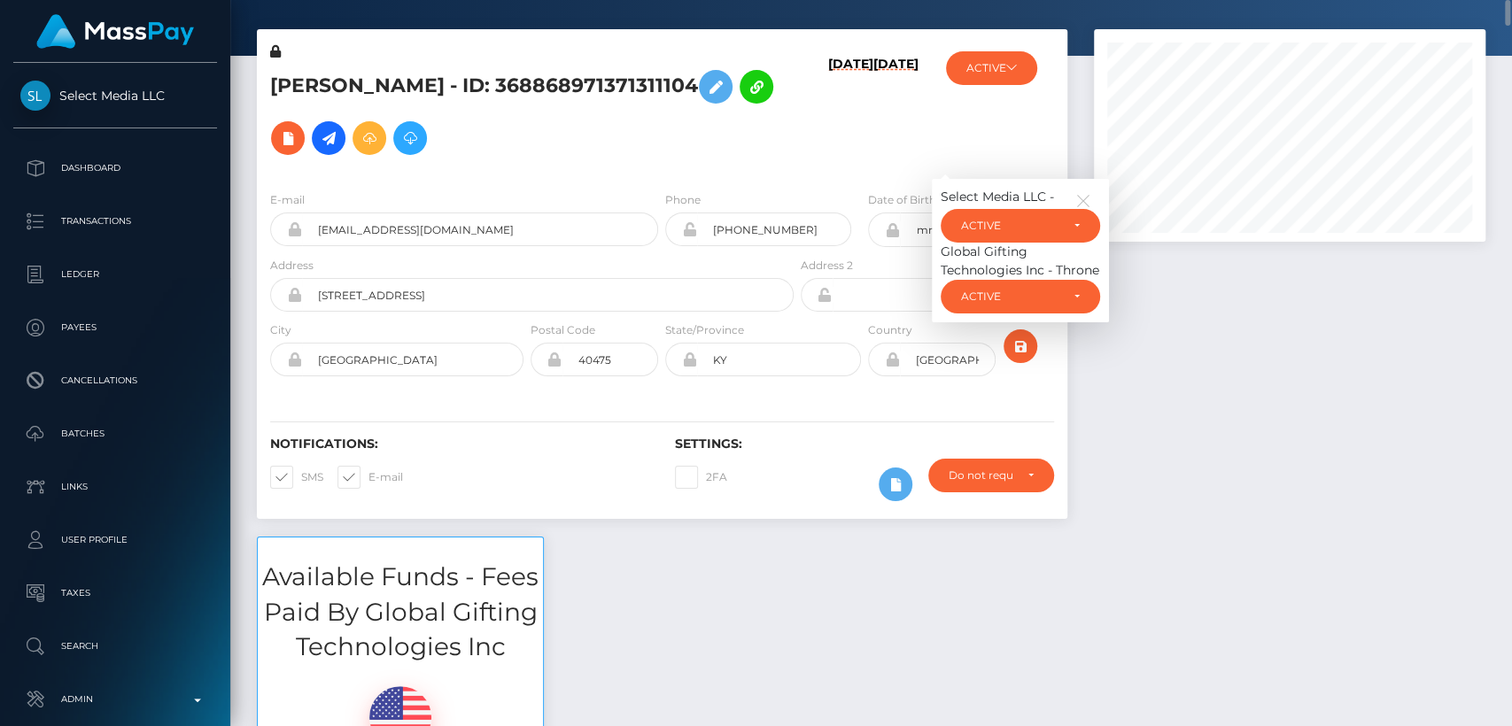
scroll to position [62, 0]
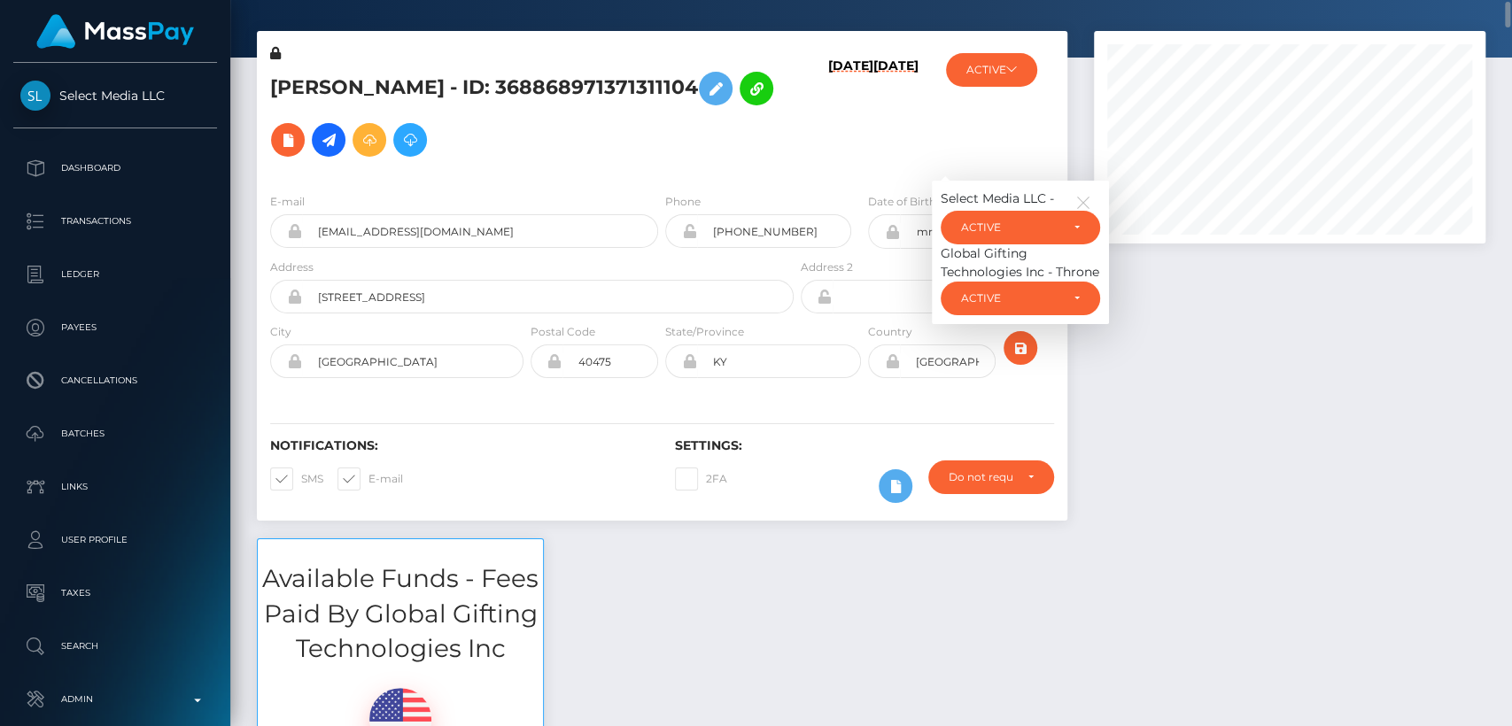
click at [306, 77] on h5 "SHELBY G DUPLER - ID: 368868971371311104" at bounding box center [527, 114] width 514 height 103
copy h5 "SHELBY"
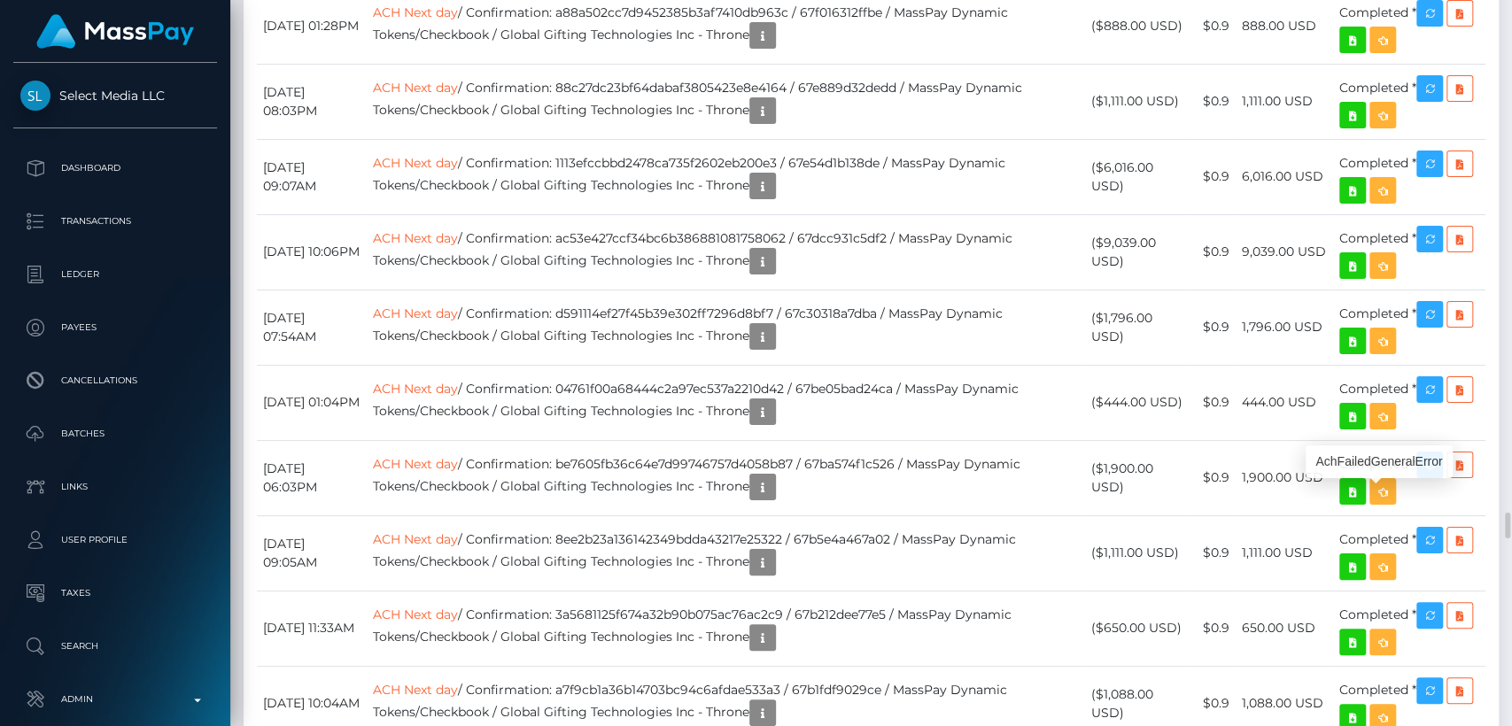
scroll to position [213, 391]
copy h5 "SHELBY"
drag, startPoint x: 840, startPoint y: 567, endPoint x: 507, endPoint y: 563, distance: 332.1
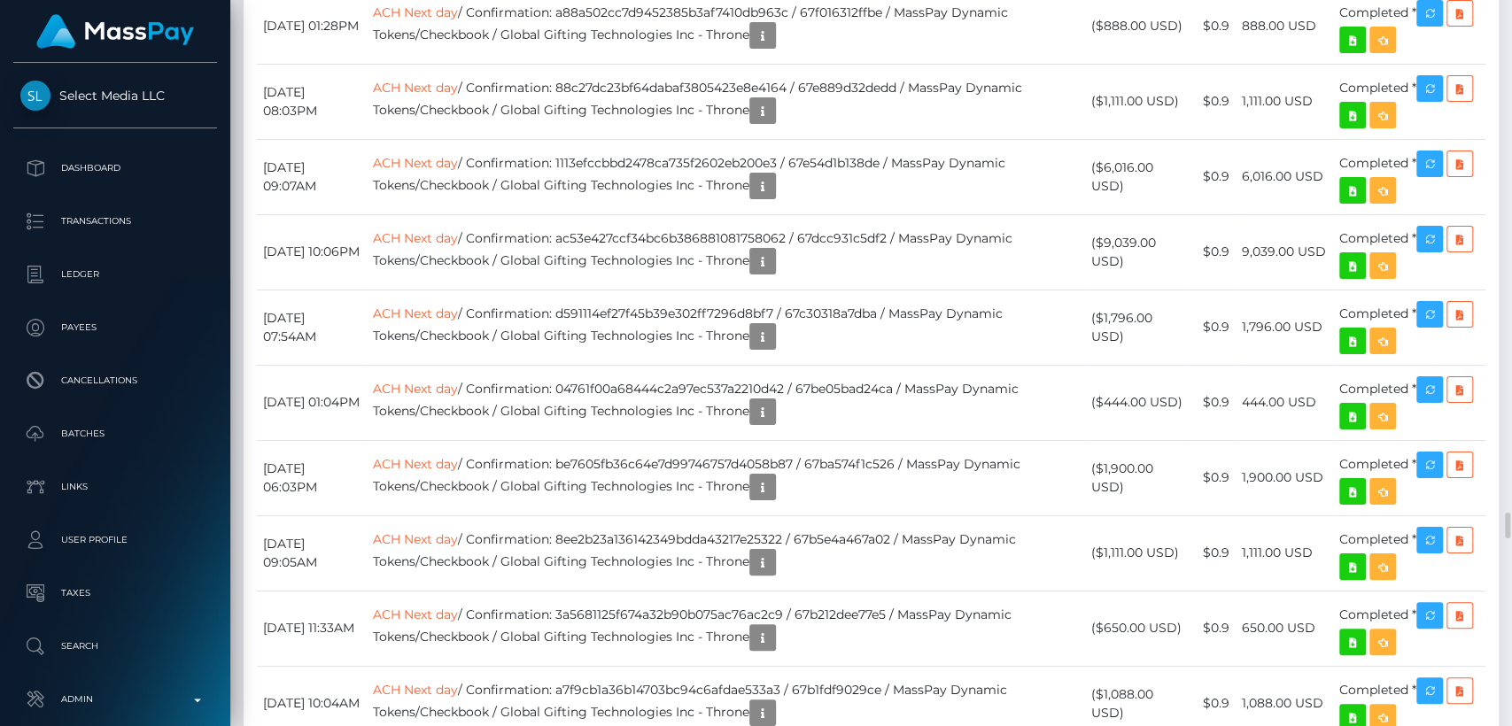
copy td "Confirmation: 12bf727c-a1a6-4f7a-88ac-a44fcdd00a6f"
drag, startPoint x: 846, startPoint y: 484, endPoint x: 510, endPoint y: 483, distance: 335.7
copy td "Confirmation: 00070407-6a58-448a-a1f4-8e295d12efa6"
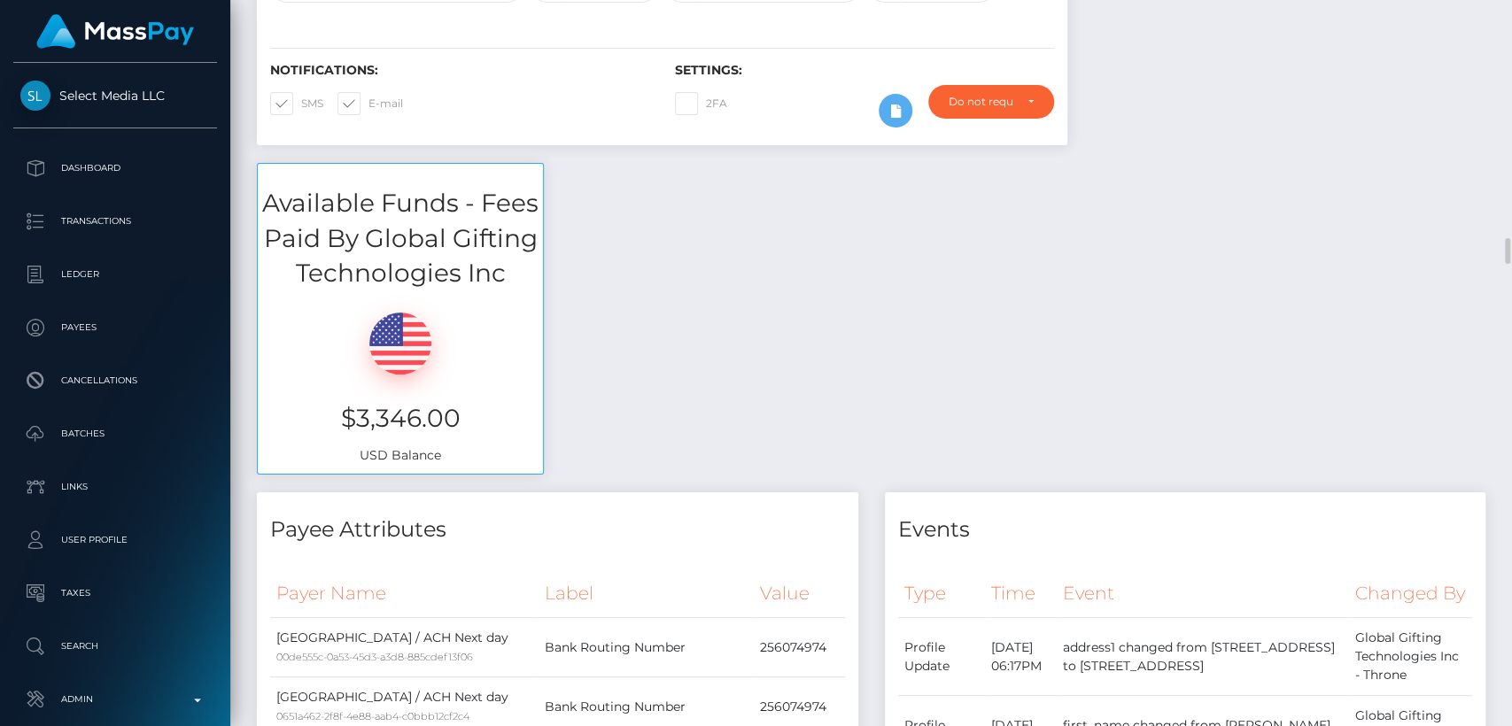
scroll to position [0, 0]
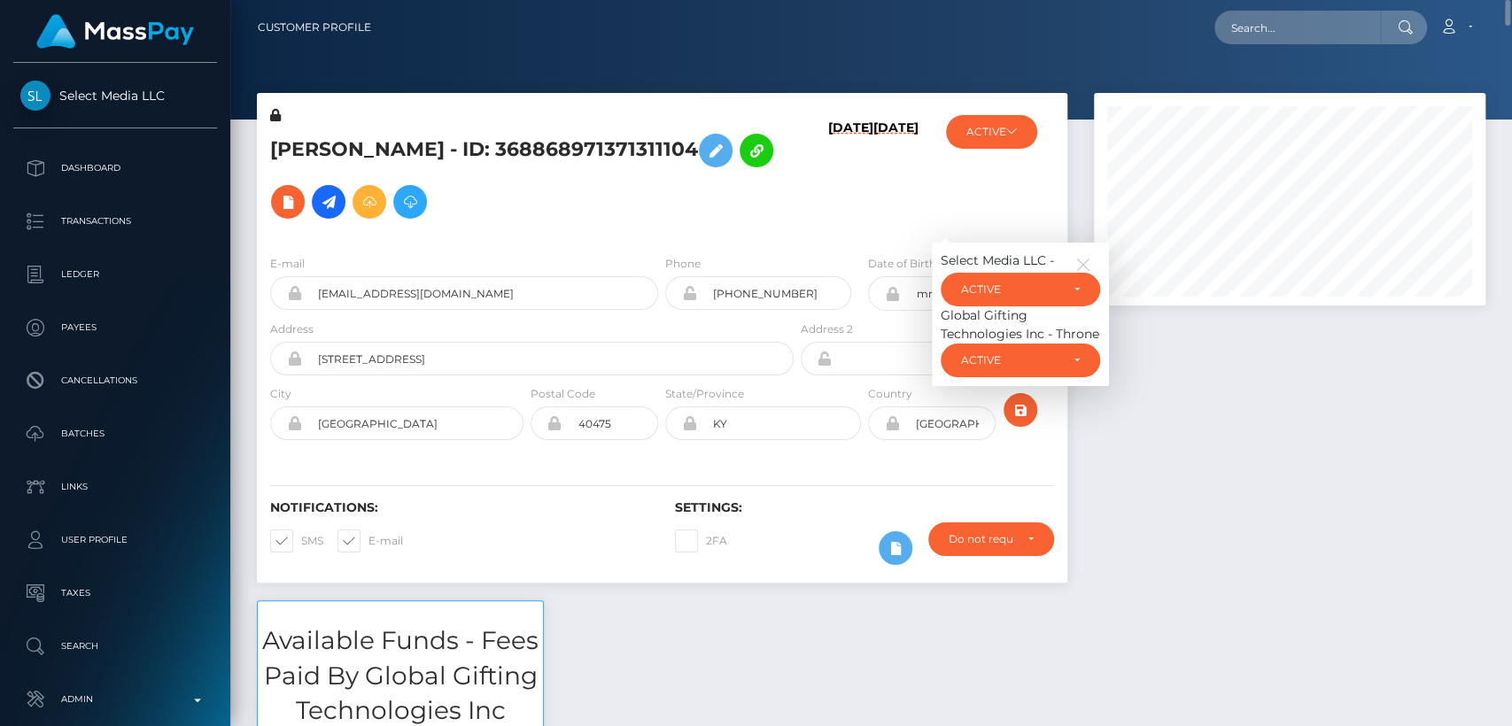
click at [987, 207] on div "ACTIVE Select Media LLC - ACTIVE DEACTIVE CLOSED ACTIVE Global Gifting Technolo…" at bounding box center [999, 173] width 135 height 135
click at [1085, 264] on icon "button" at bounding box center [1083, 265] width 16 height 16
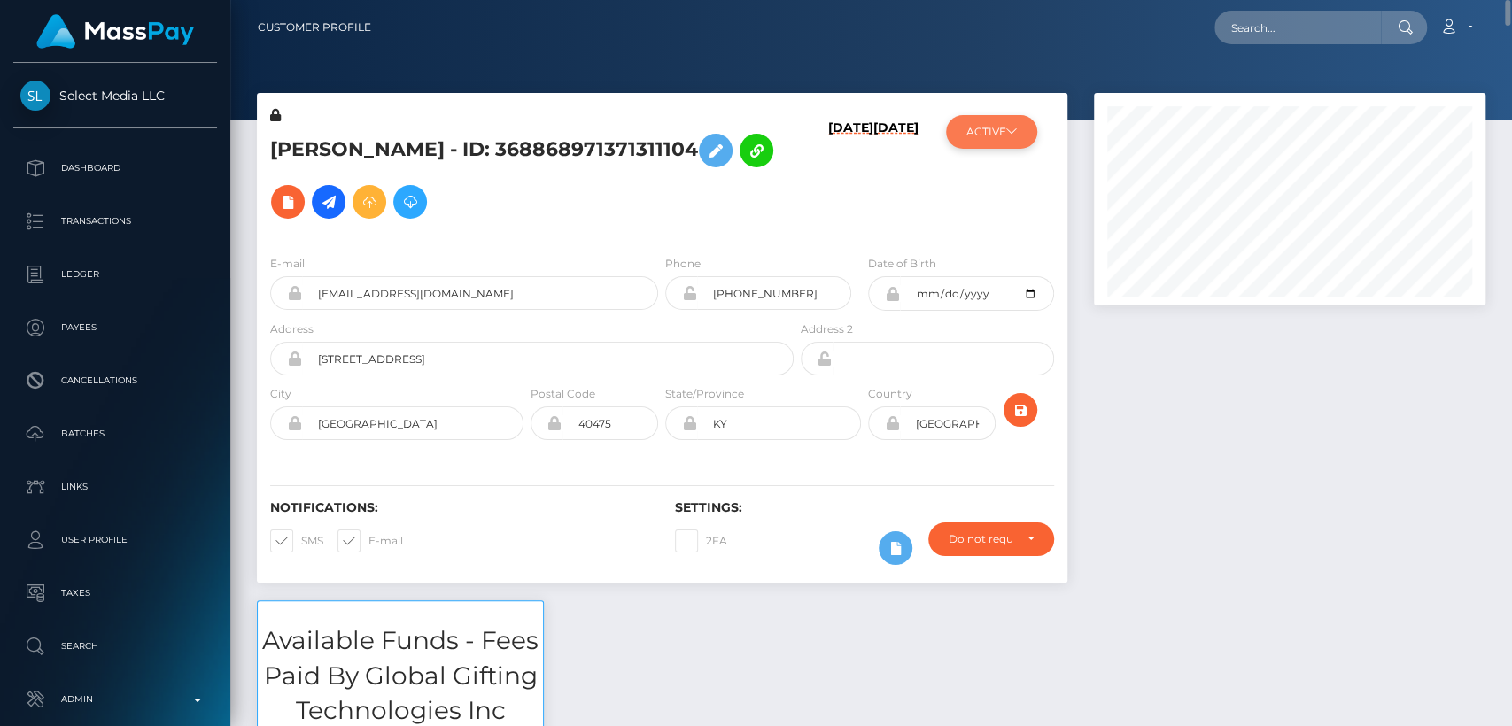
click at [1006, 134] on button "ACTIVE" at bounding box center [991, 132] width 91 height 34
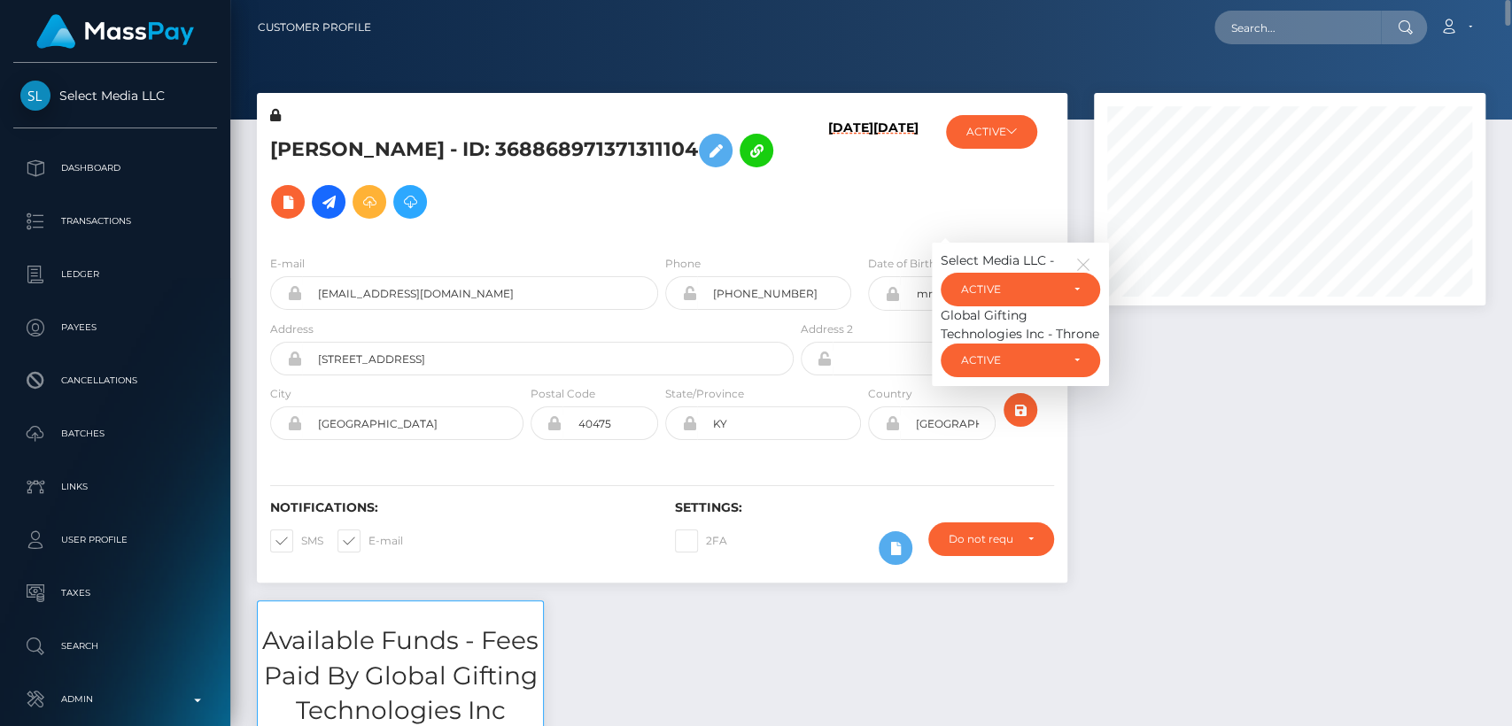
click at [1013, 198] on div "ACTIVE Select Media LLC - ACTIVE DEACTIVE CLOSED ACTIVE Global Gifting Technolo…" at bounding box center [999, 173] width 135 height 135
click at [1089, 262] on icon "button" at bounding box center [1083, 265] width 16 height 16
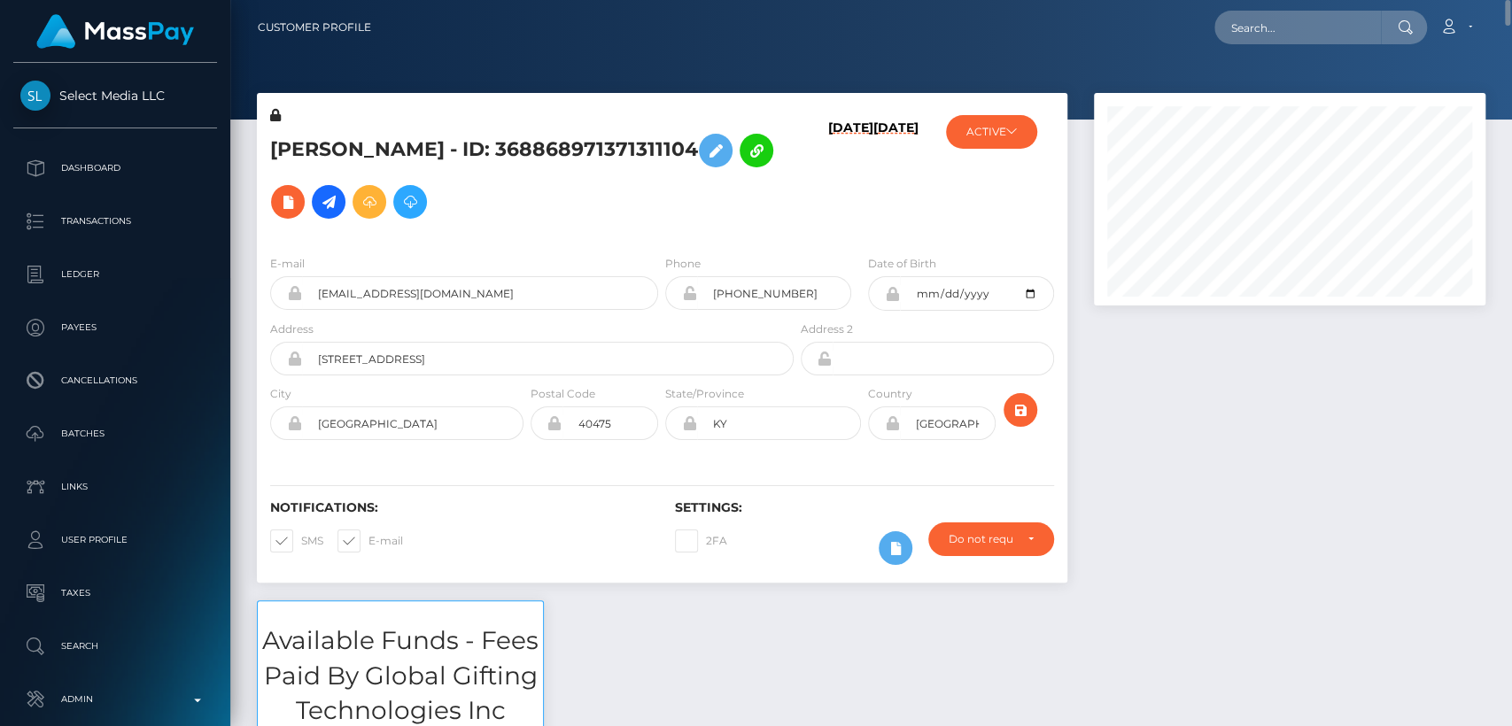
click at [929, 205] on div "08/26/25 01/12/23" at bounding box center [864, 173] width 135 height 135
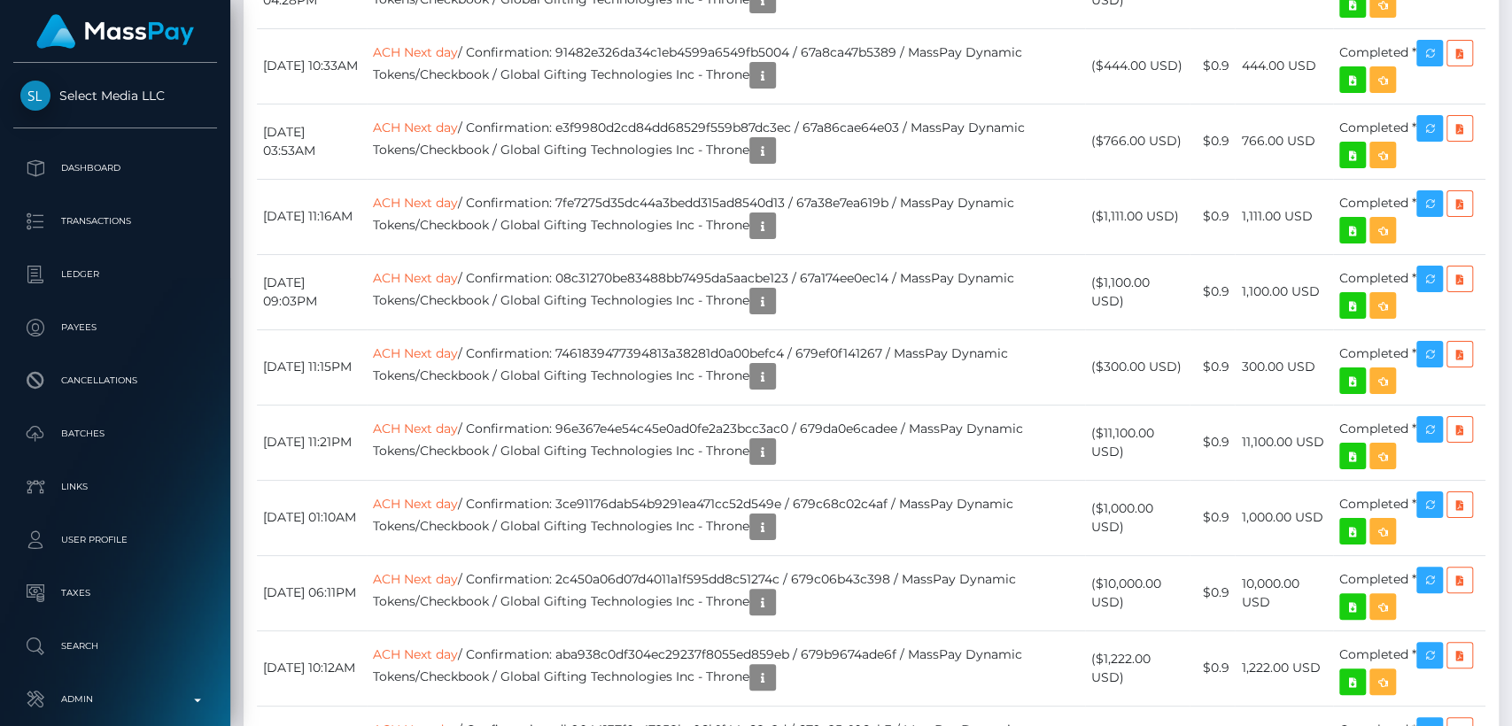
scroll to position [17158, 0]
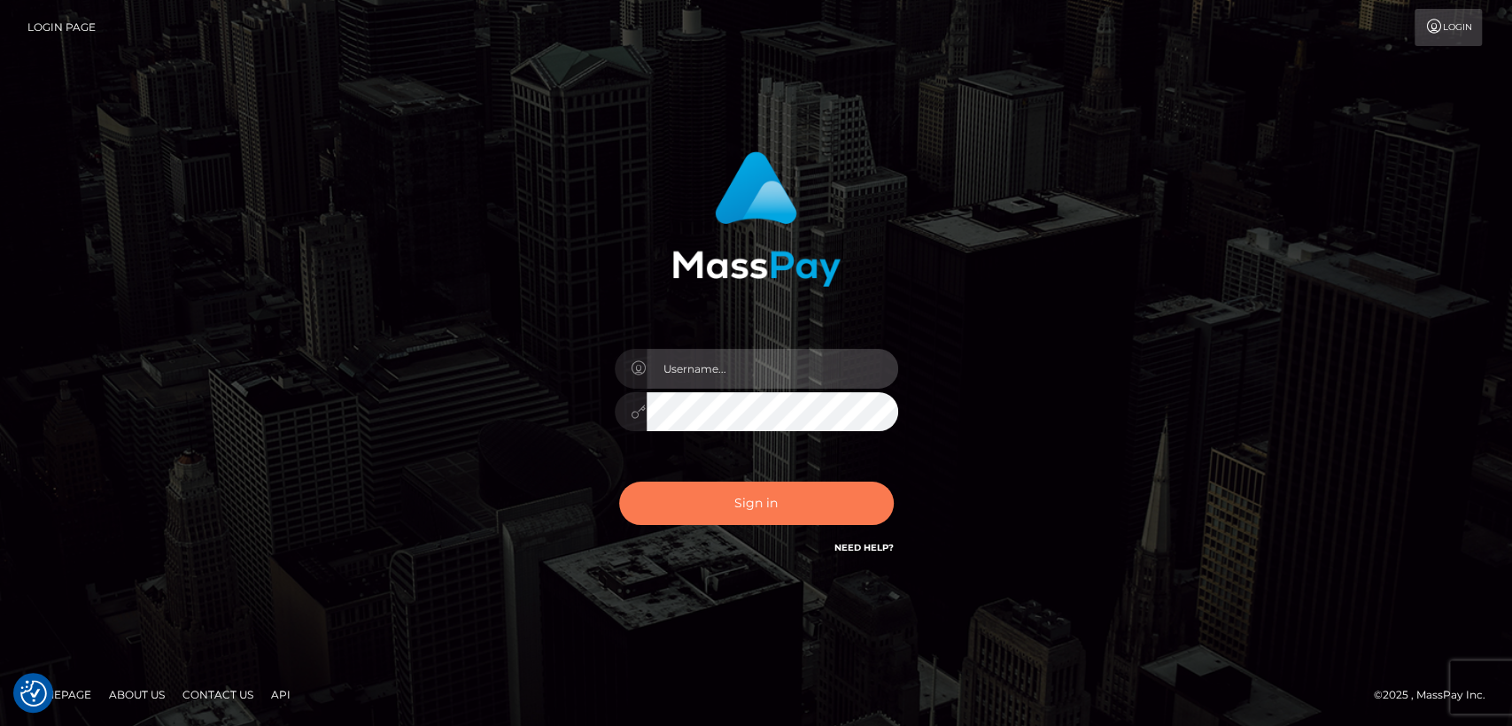
type input "nt.es"
click at [794, 493] on button "Sign in" at bounding box center [756, 503] width 275 height 43
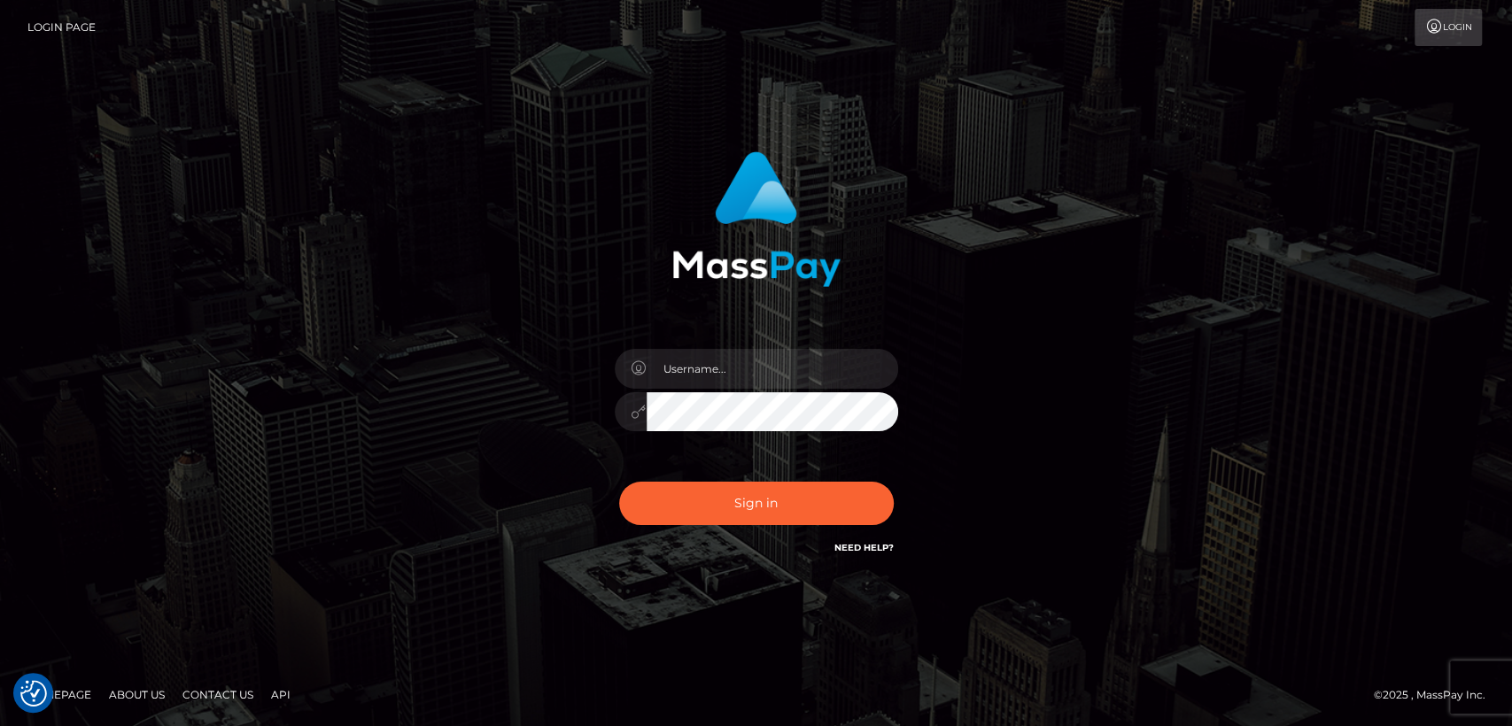
checkbox input "true"
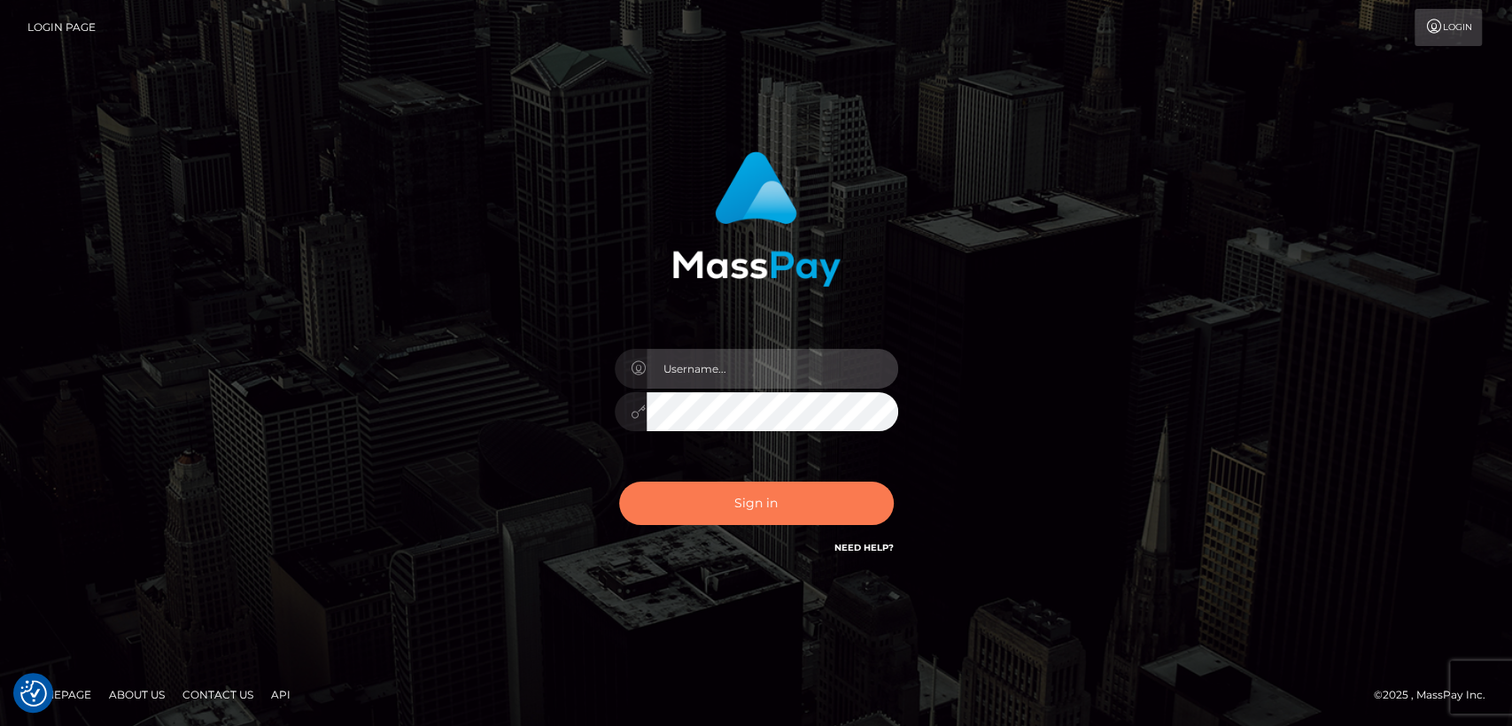
type input "[DOMAIN_NAME]"
click at [666, 501] on button "Sign in" at bounding box center [756, 503] width 275 height 43
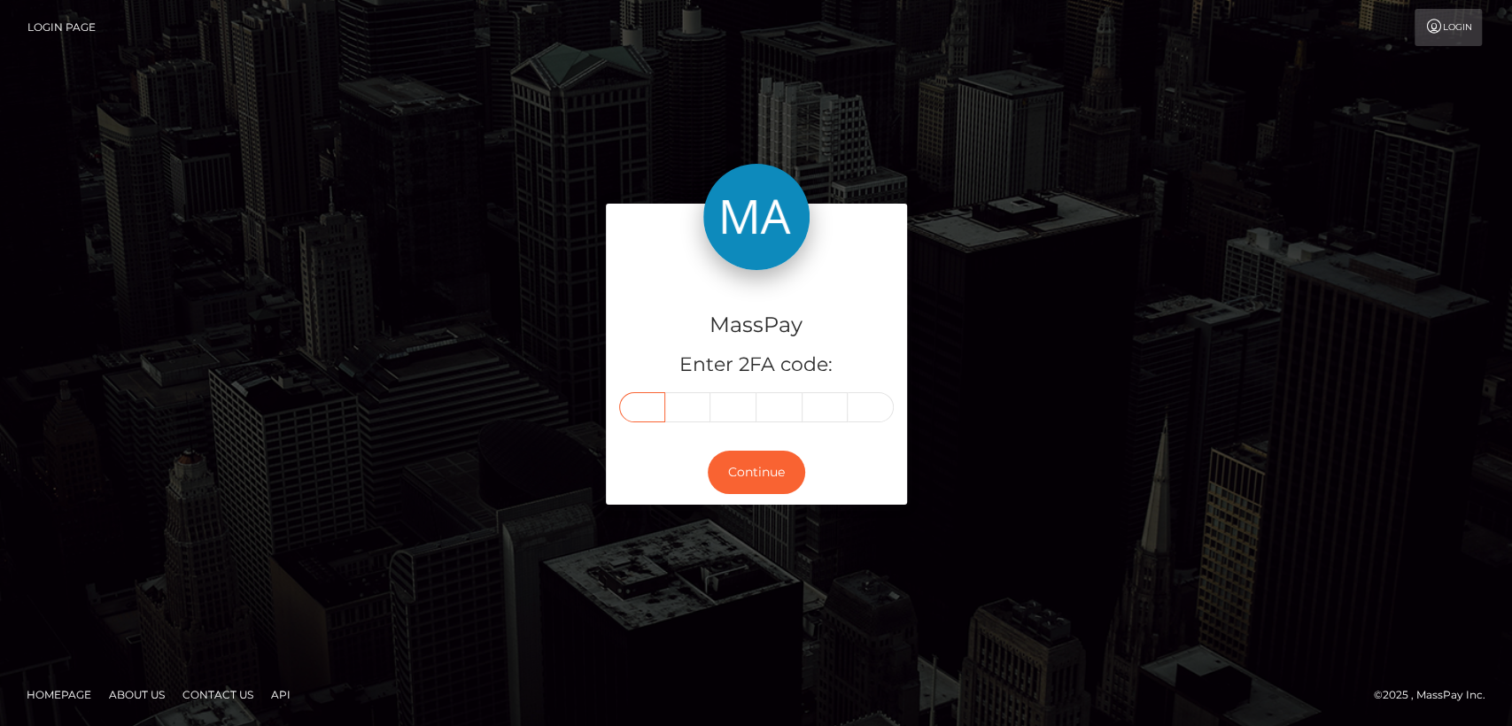
click at [648, 399] on input "text" at bounding box center [642, 407] width 46 height 30
paste input "5"
type input "5"
type input "1"
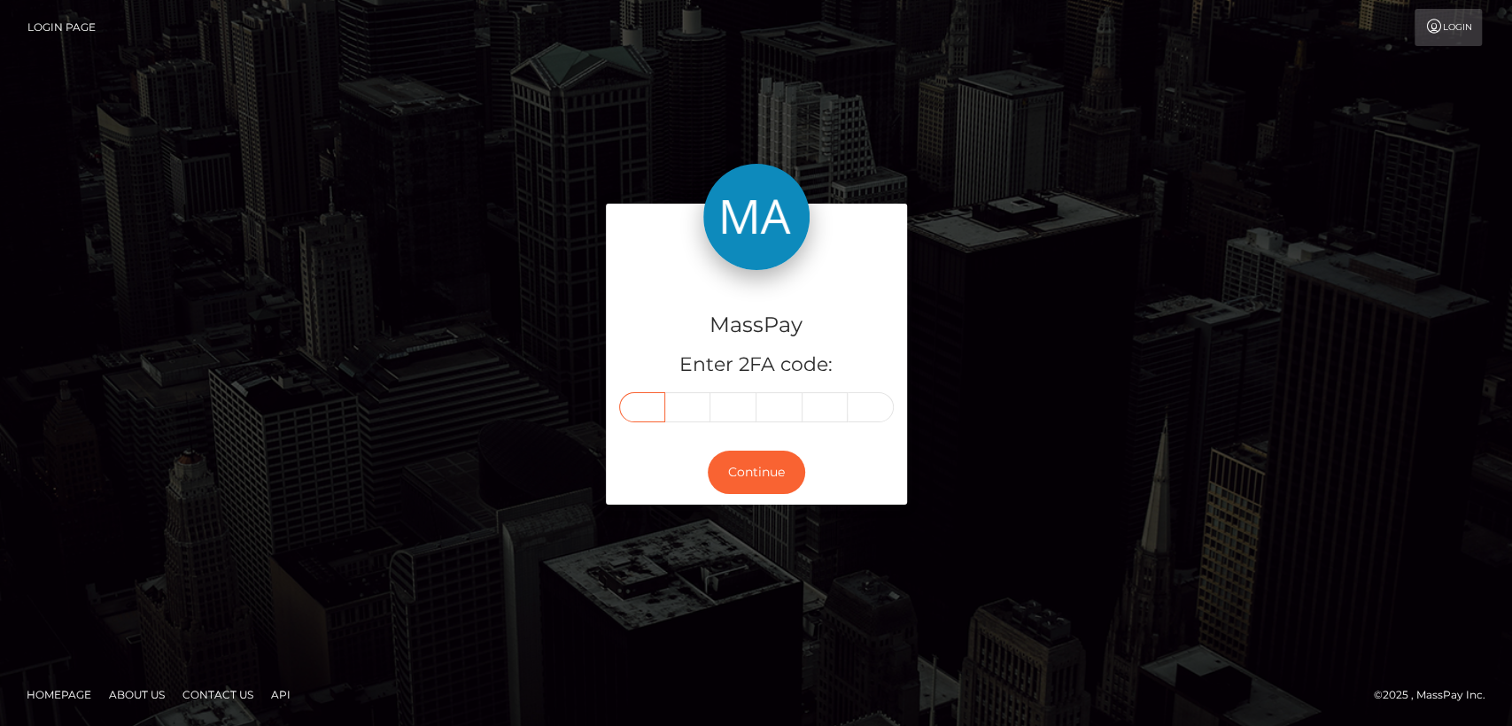
type input "1"
type input "0"
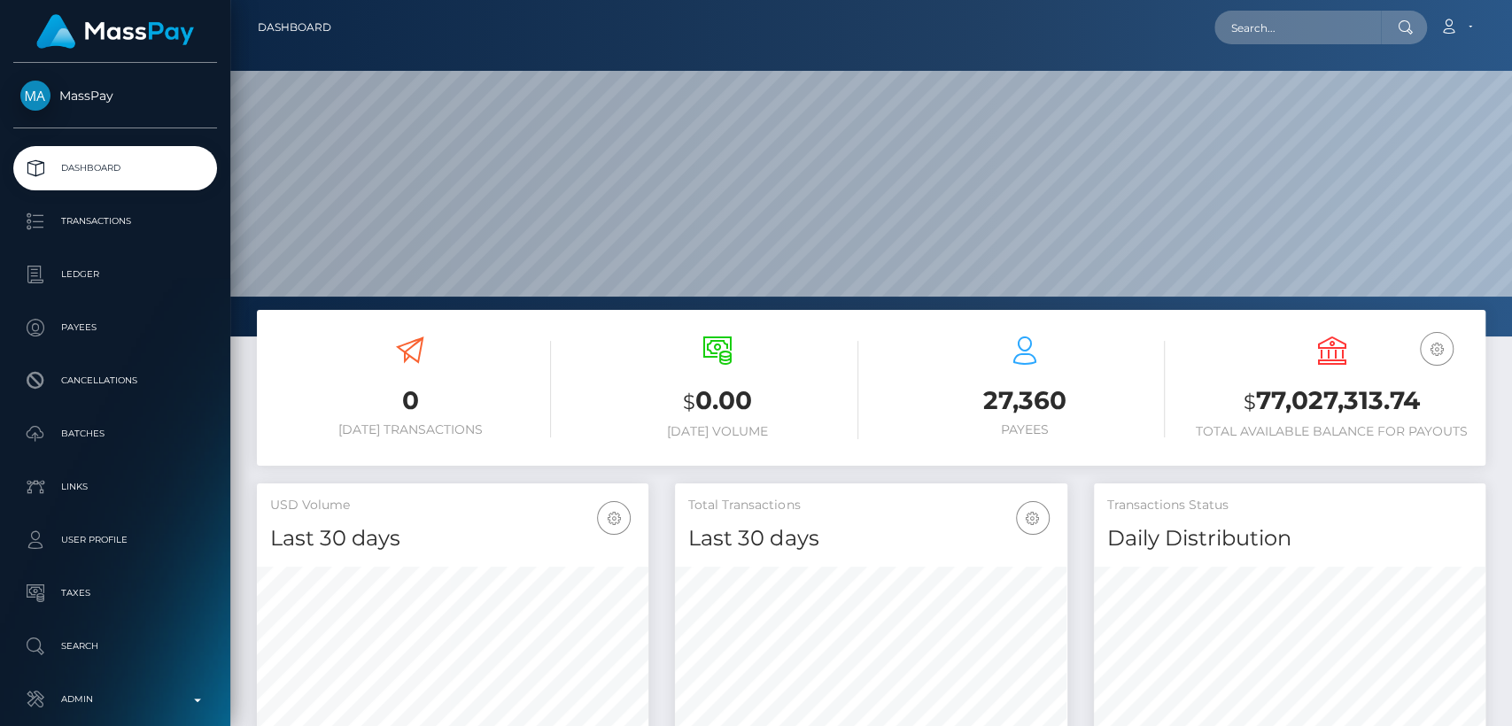
scroll to position [313, 391]
click at [1354, 37] on input "text" at bounding box center [1297, 28] width 167 height 34
paste input "[EMAIL_ADDRESS][DOMAIN_NAME]"
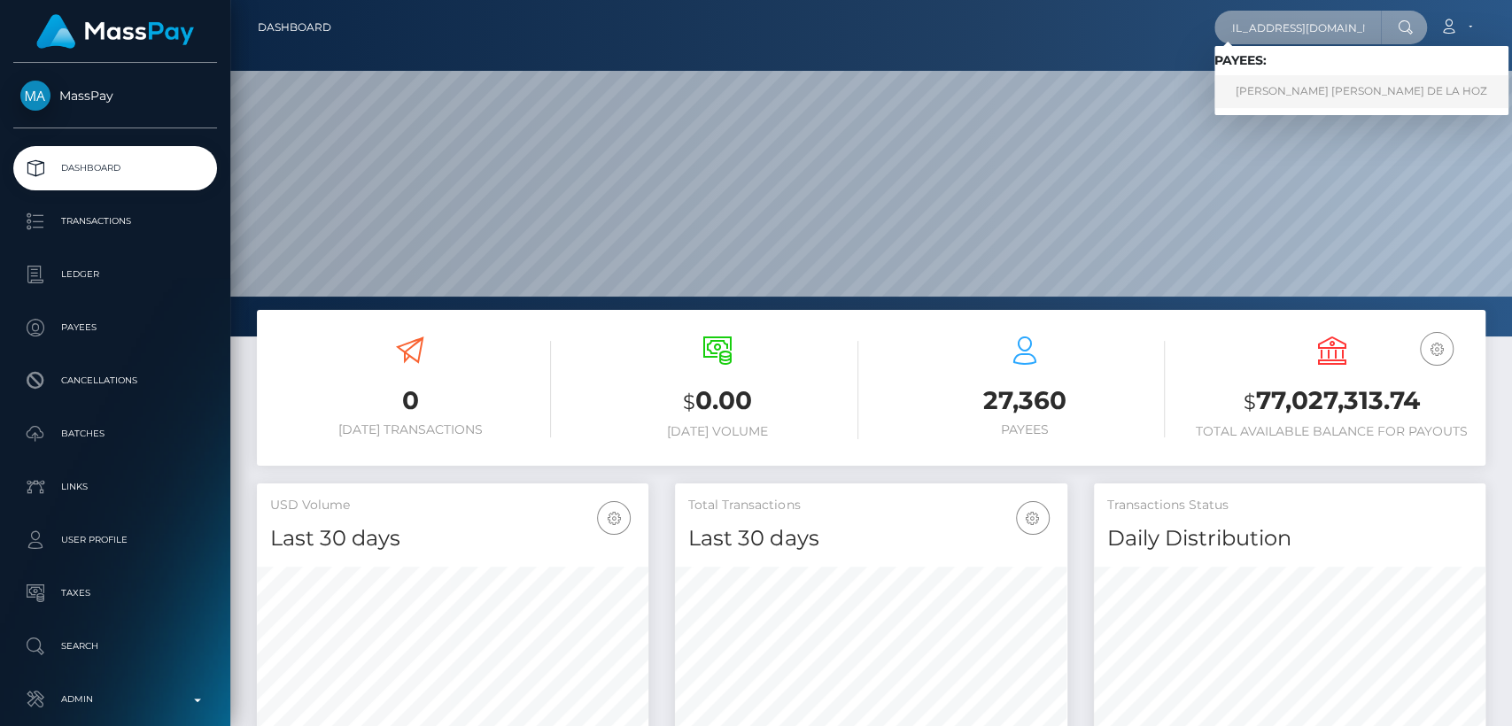
type input "[EMAIL_ADDRESS][DOMAIN_NAME]"
click at [1384, 97] on link "CARMEN SOFIA GARCIA DE LA HOZ" at bounding box center [1361, 91] width 294 height 33
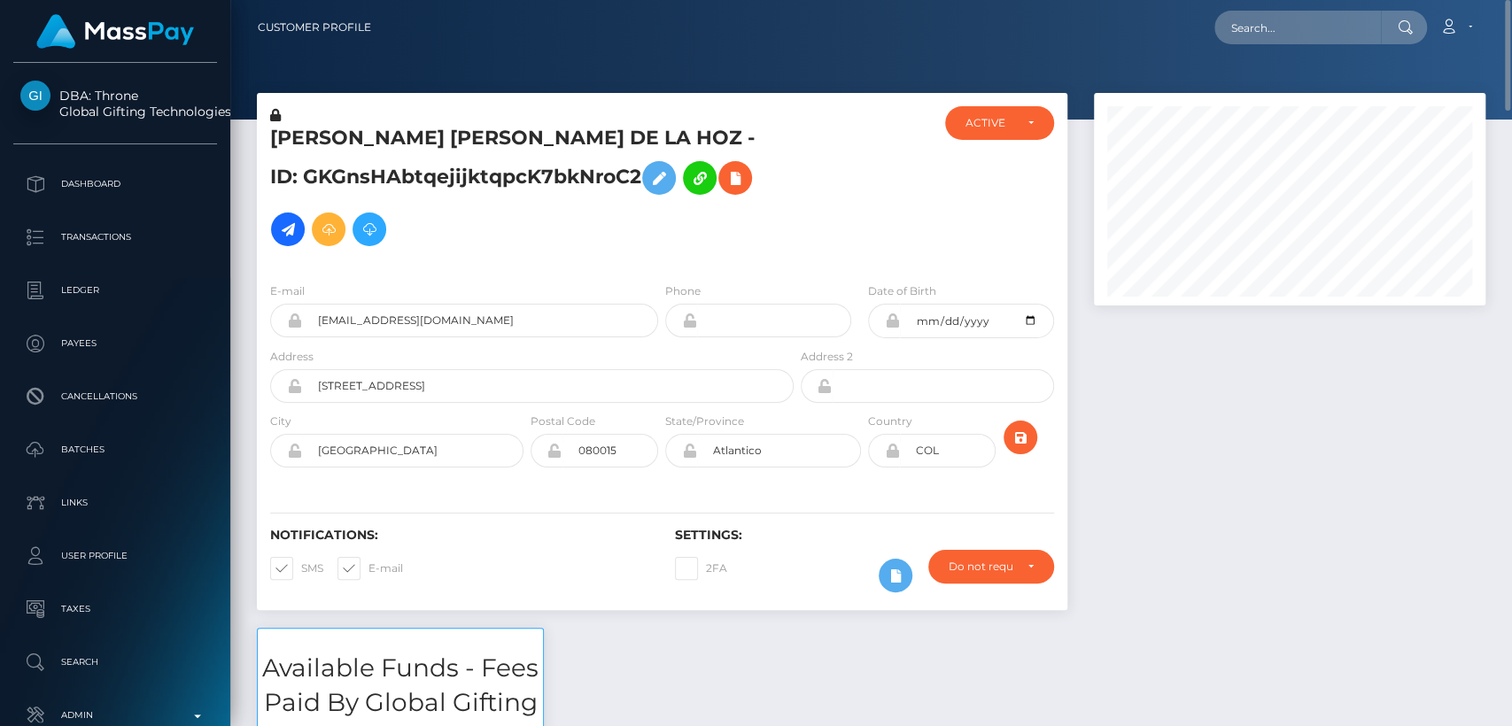
click at [331, 130] on h5 "[PERSON_NAME] [PERSON_NAME] DE LA HOZ - ID: GKGnsHAbtqejijktqpcK7bkNroC2" at bounding box center [527, 190] width 514 height 130
copy h5 "[PERSON_NAME]"
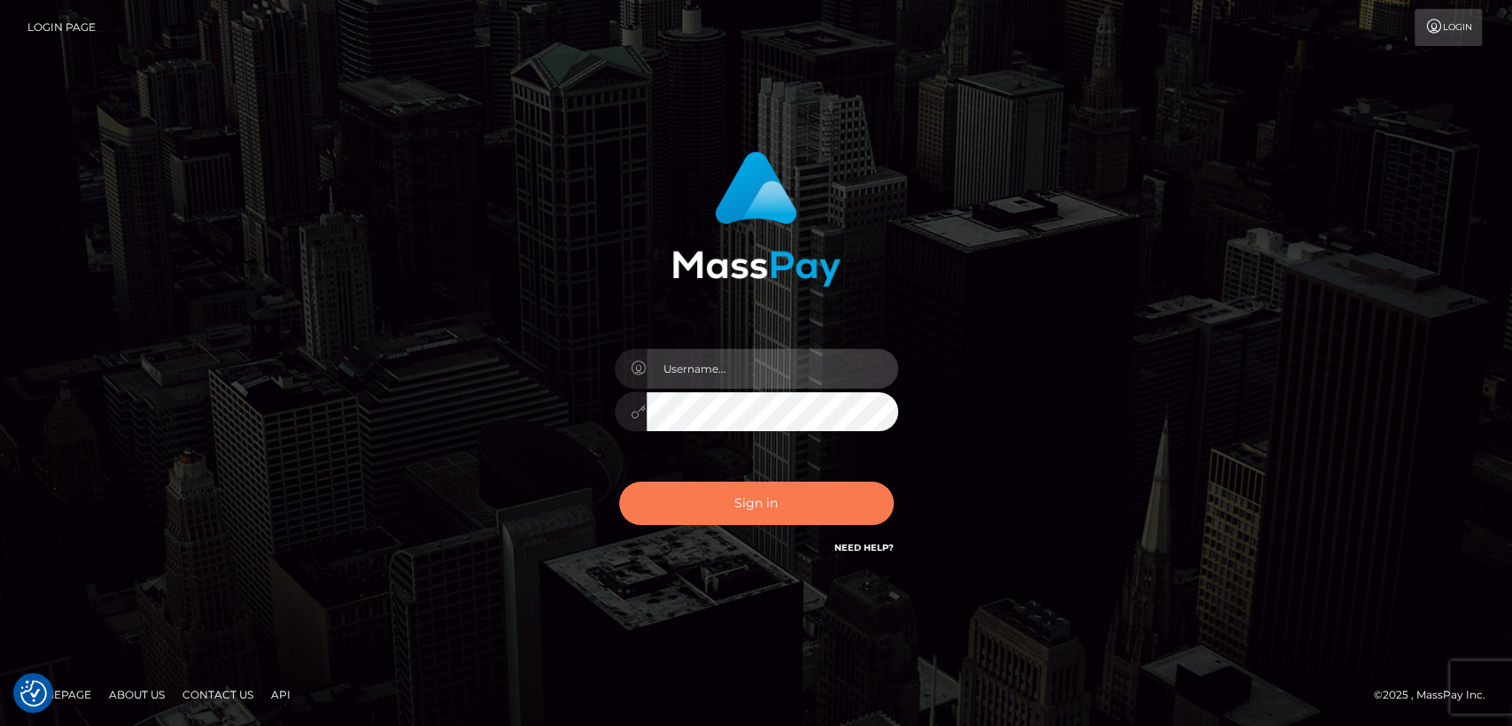
type input "nt.es"
click at [721, 503] on button "Sign in" at bounding box center [756, 503] width 275 height 43
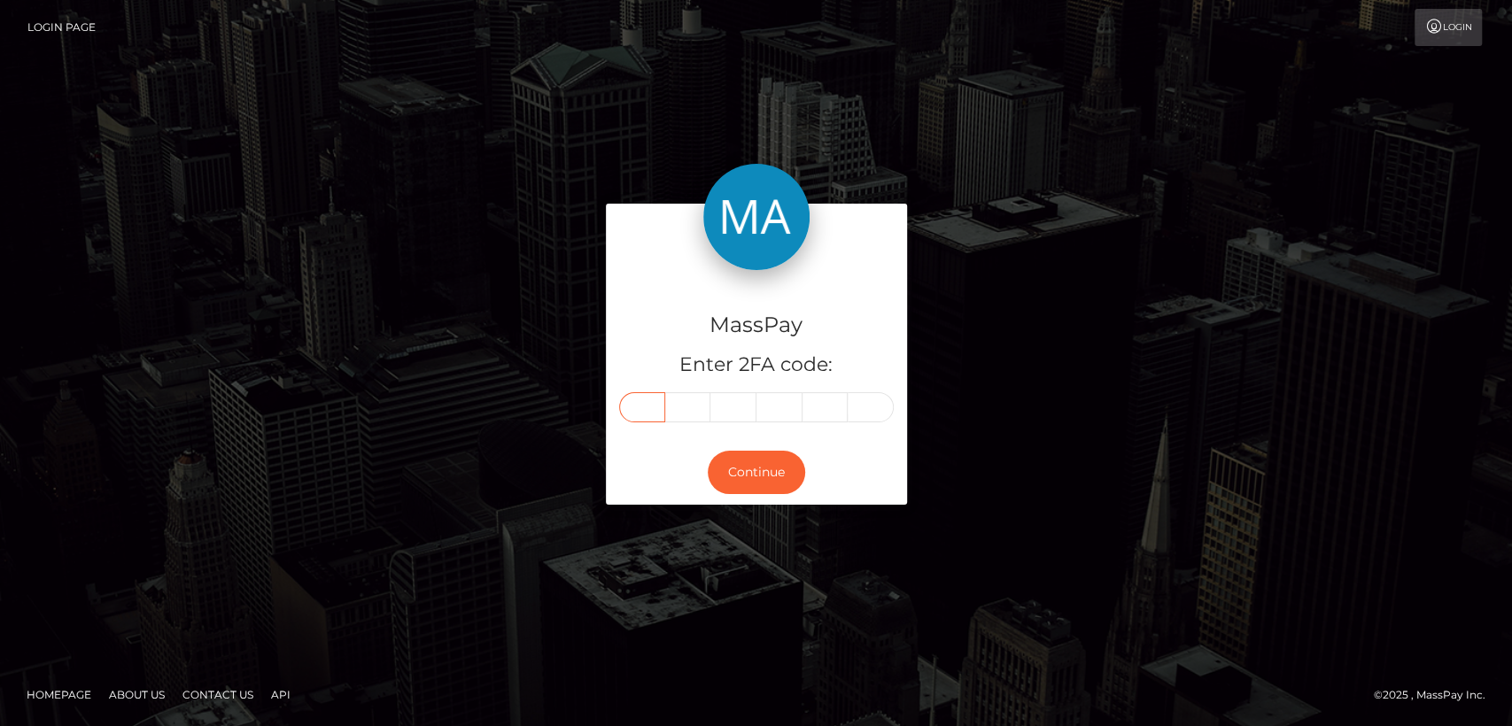
click at [653, 418] on input "text" at bounding box center [642, 407] width 46 height 30
paste input "8"
type input "8"
type input "9"
type input "5"
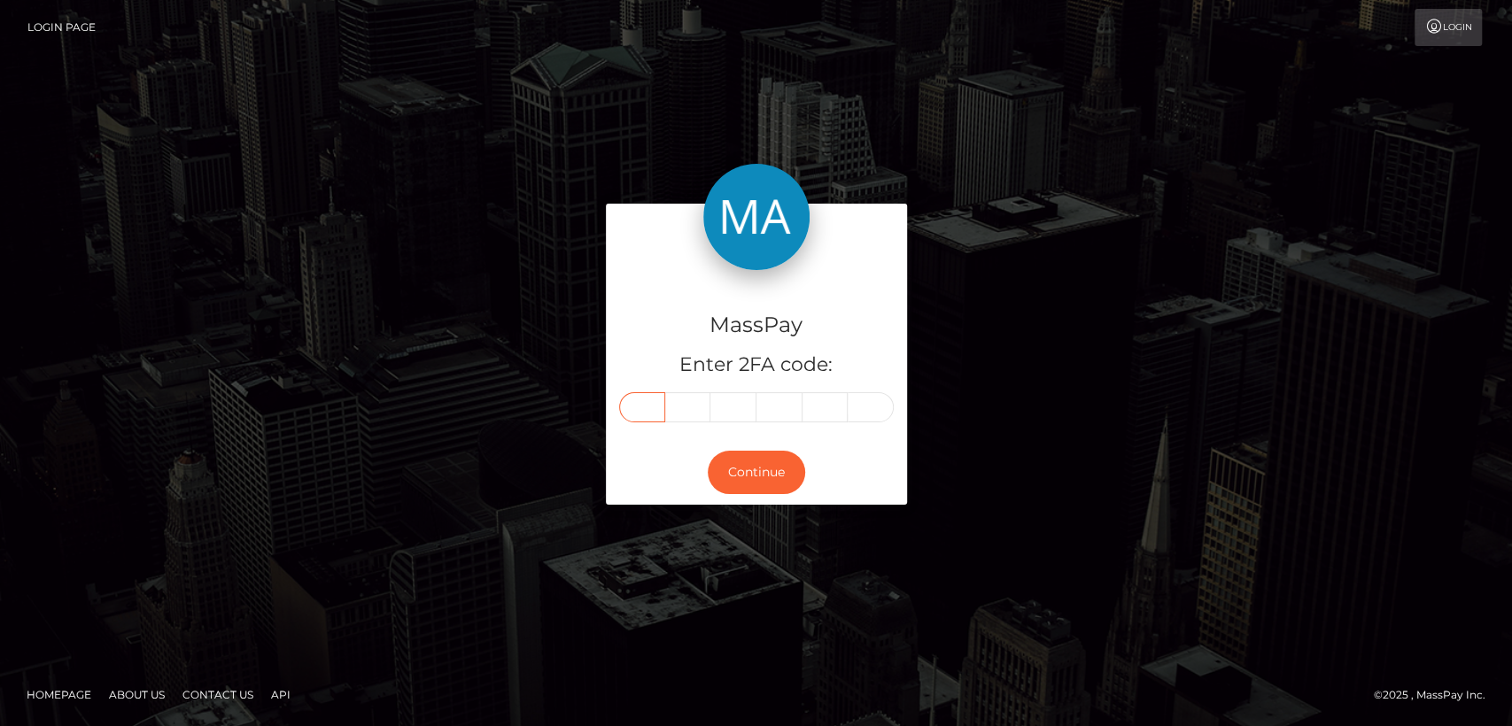
type input "7"
type input "8"
type input "9"
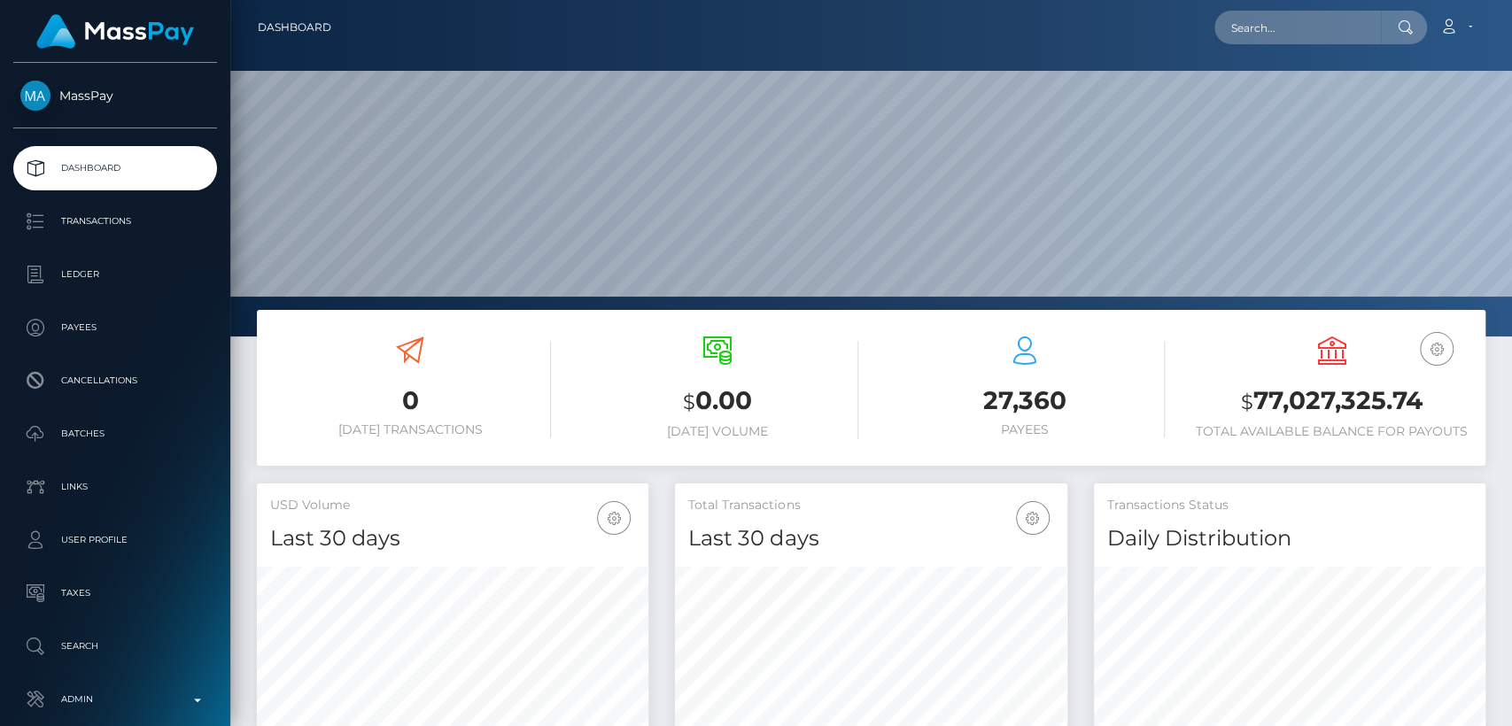
scroll to position [313, 391]
click at [1243, 27] on input "text" at bounding box center [1297, 28] width 167 height 34
paste input "thornywitchx@gmail.com"
type input "thornywitchx@gmail.com"
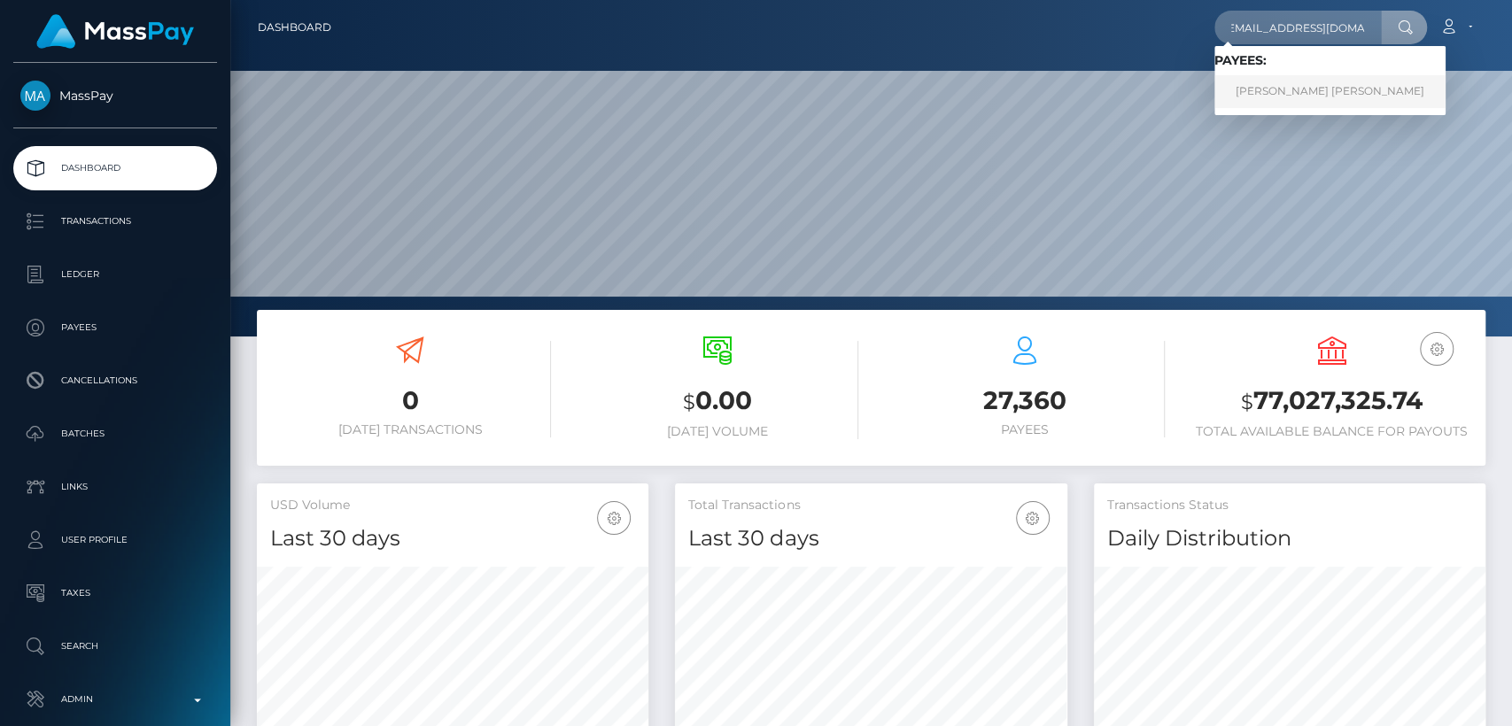
scroll to position [0, 0]
click at [1332, 96] on link "CHRISTINA MARY SNYDER" at bounding box center [1329, 91] width 231 height 33
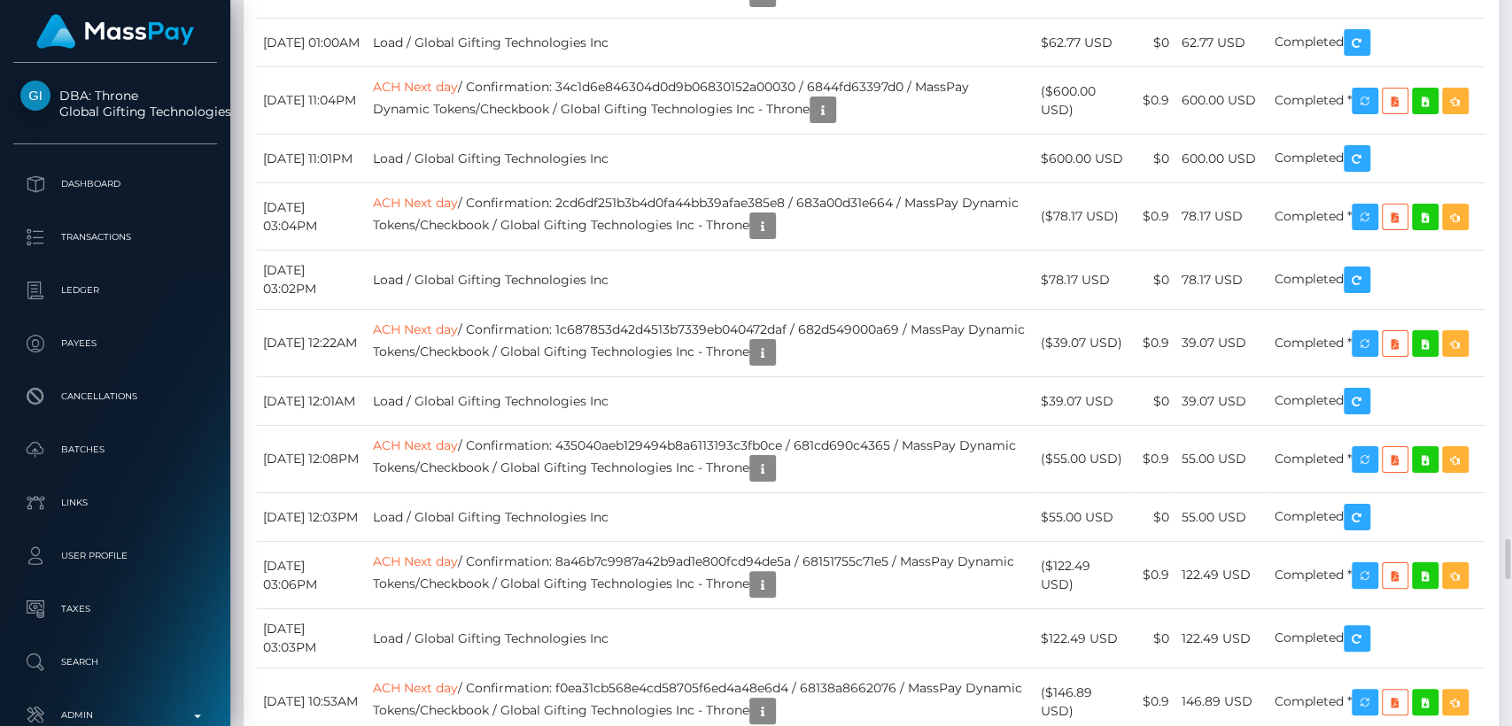
scroll to position [213, 391]
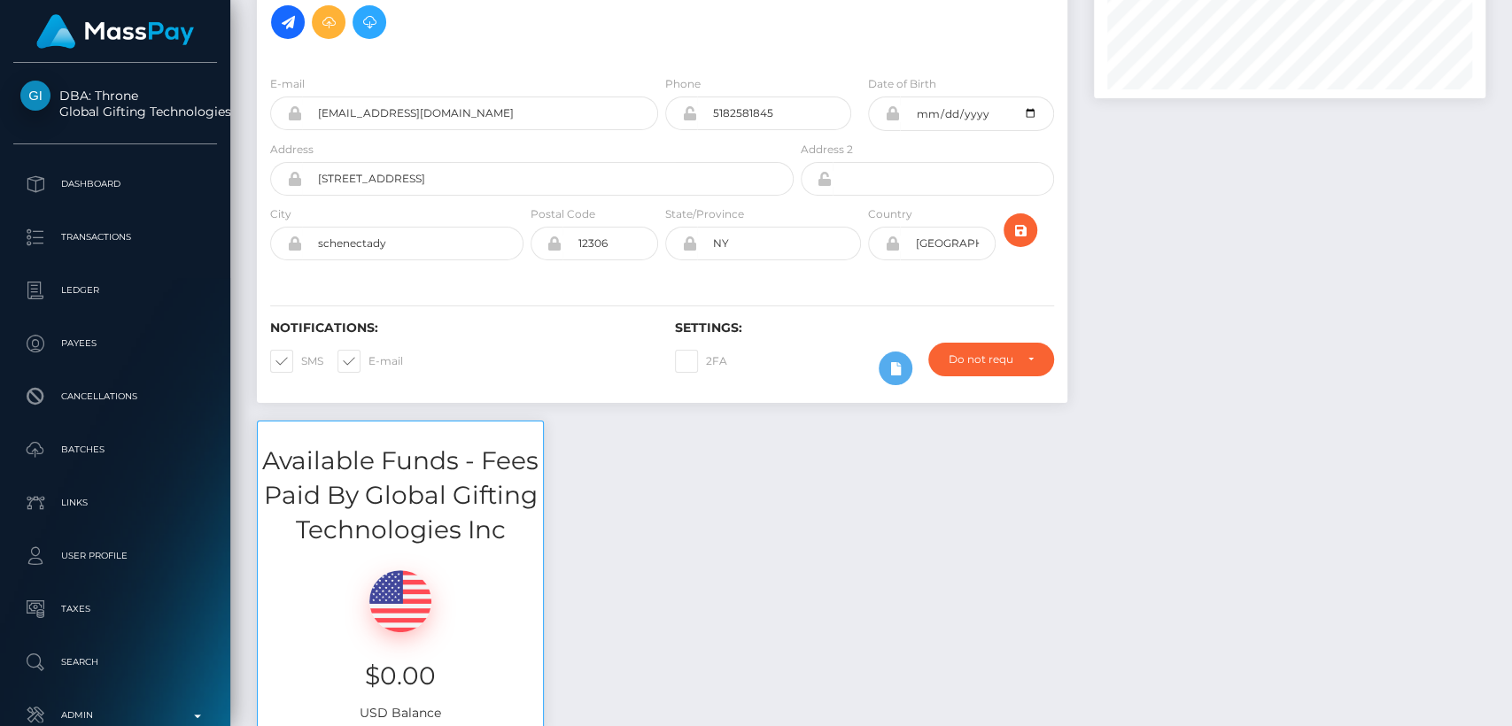
scroll to position [0, 0]
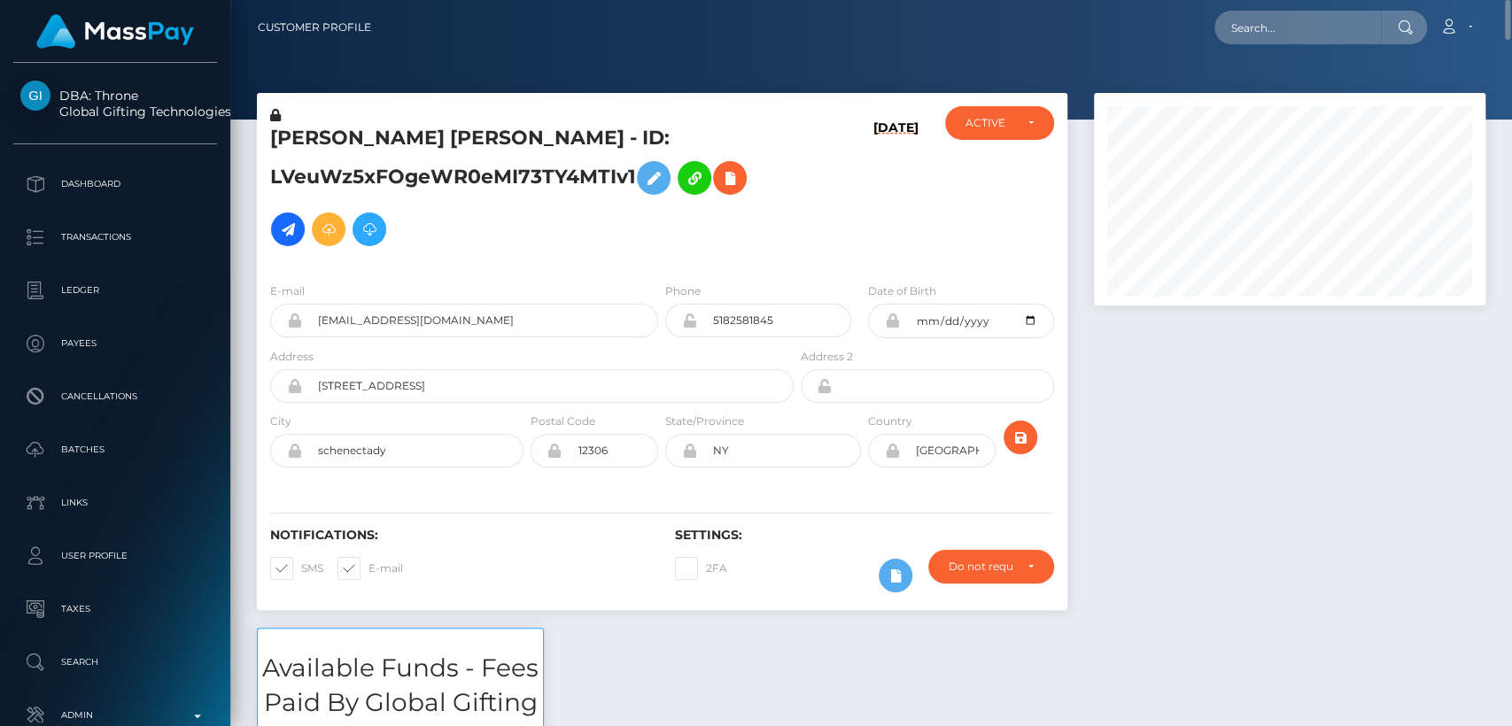
click at [341, 143] on h5 "CHRISTINA MARY SNYDER - ID: LVeuWz5xFOgeWR0eMI73TY4MTIv1" at bounding box center [527, 190] width 514 height 130
copy h5 "CHRISTINA"
